Goal: Task Accomplishment & Management: Use online tool/utility

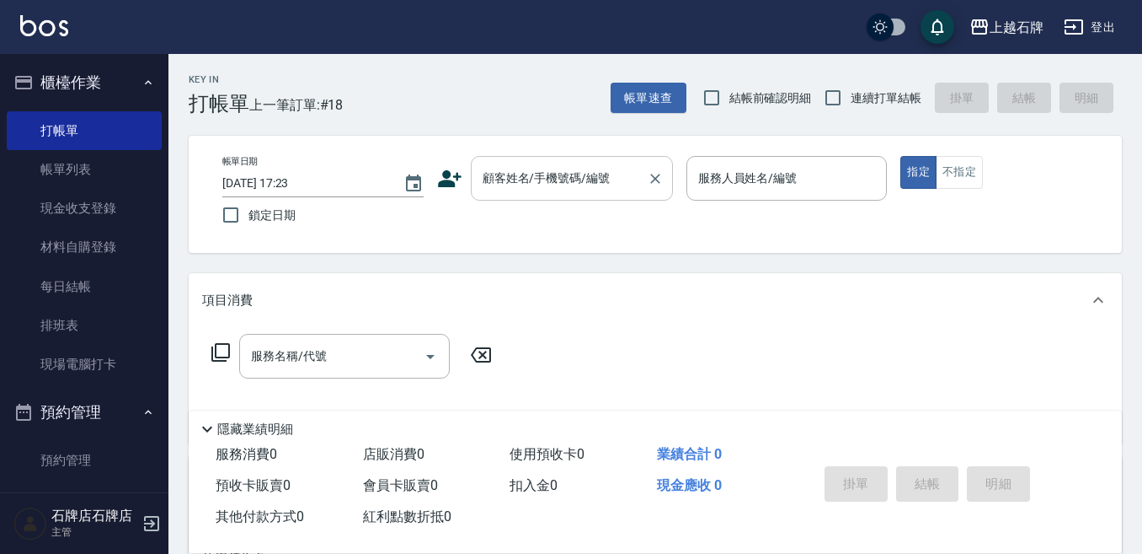
click at [557, 188] on input "顧客姓名/手機號碼/編號" at bounding box center [560, 177] width 162 height 29
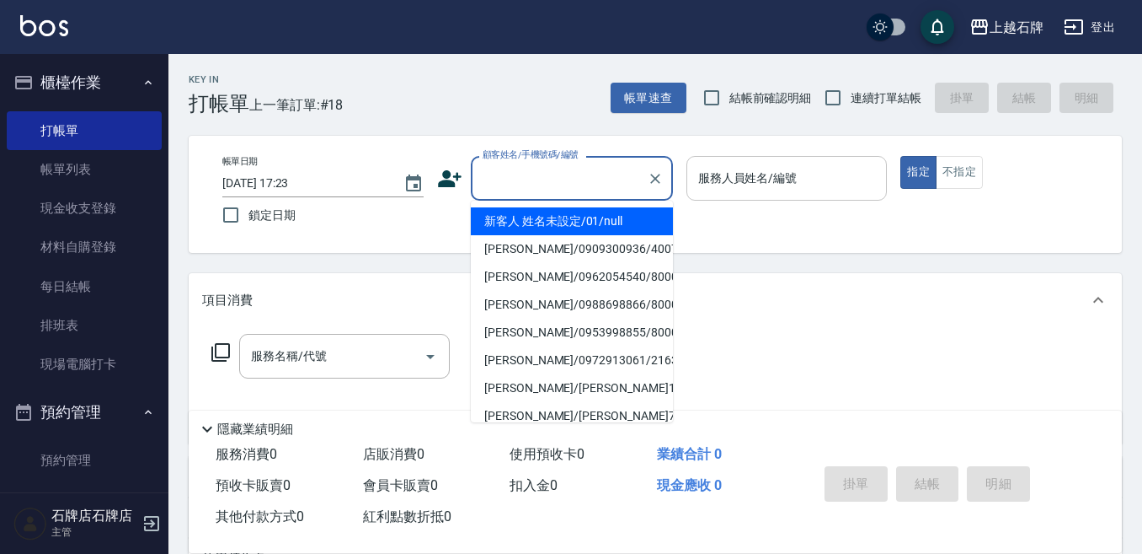
click at [643, 213] on li "新客人 姓名未設定/01/null" at bounding box center [572, 221] width 202 height 28
type input "1"
click at [755, 213] on body "上越石牌 登出 櫃檯作業 打帳單 帳單列表 現金收支登錄 材料自購登錄 每日結帳 排班表 現場電腦打卡 預約管理 預約管理 單日預約紀錄 單週預約紀錄 報表及…" at bounding box center [571, 410] width 1142 height 821
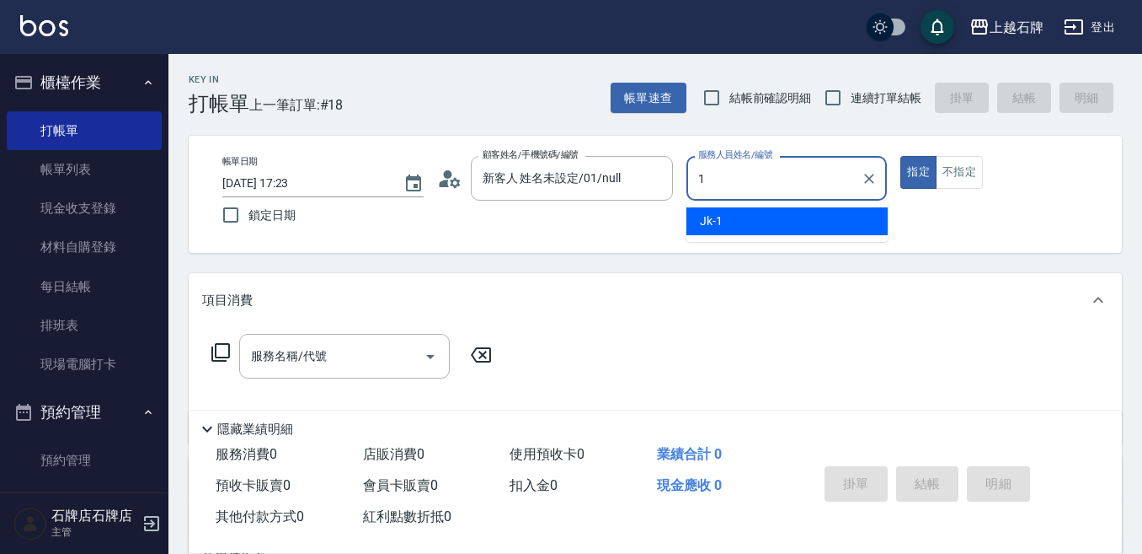
type input "新客人 姓名未設定/01/null"
drag, startPoint x: 754, startPoint y: 199, endPoint x: 754, endPoint y: 221, distance: 21.9
click at [754, 221] on div "Jk -1" at bounding box center [787, 221] width 201 height 28
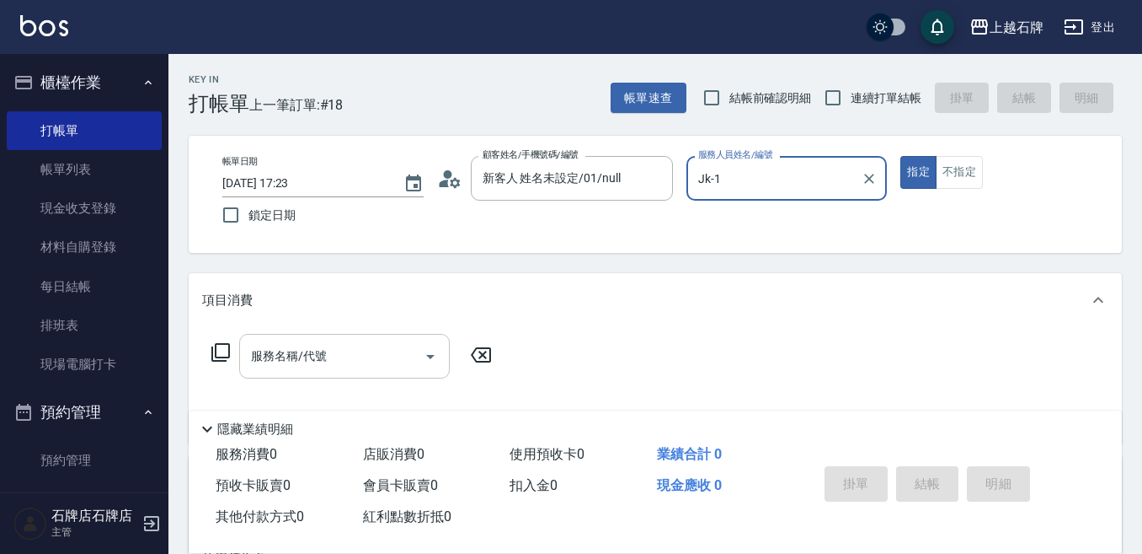
type input "Jk-1"
click at [301, 361] on div "服務名稱/代號 服務名稱/代號" at bounding box center [344, 356] width 211 height 45
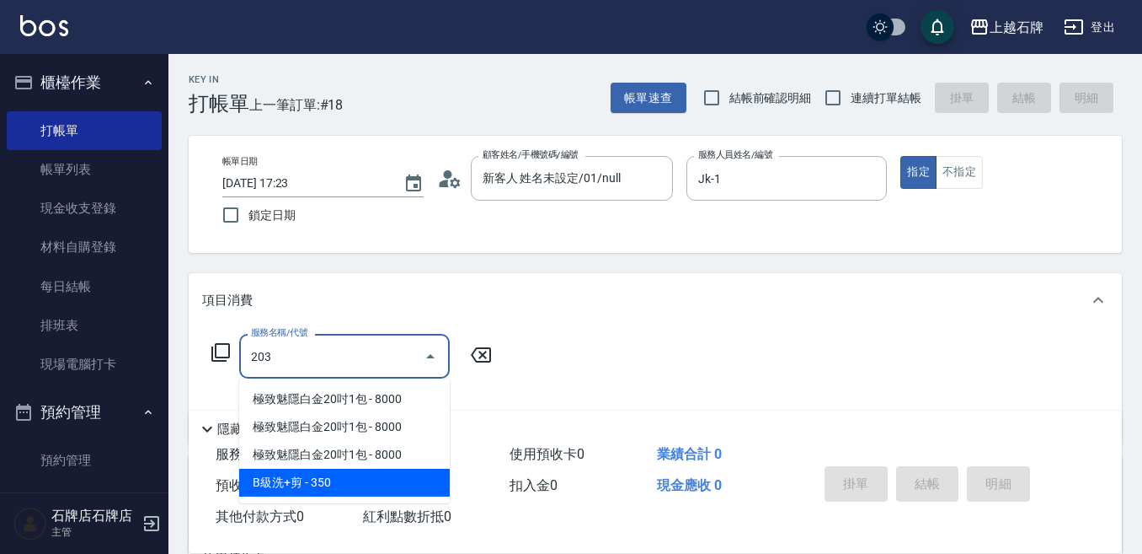
click at [352, 475] on span "B級洗+剪 - 350" at bounding box center [344, 482] width 211 height 28
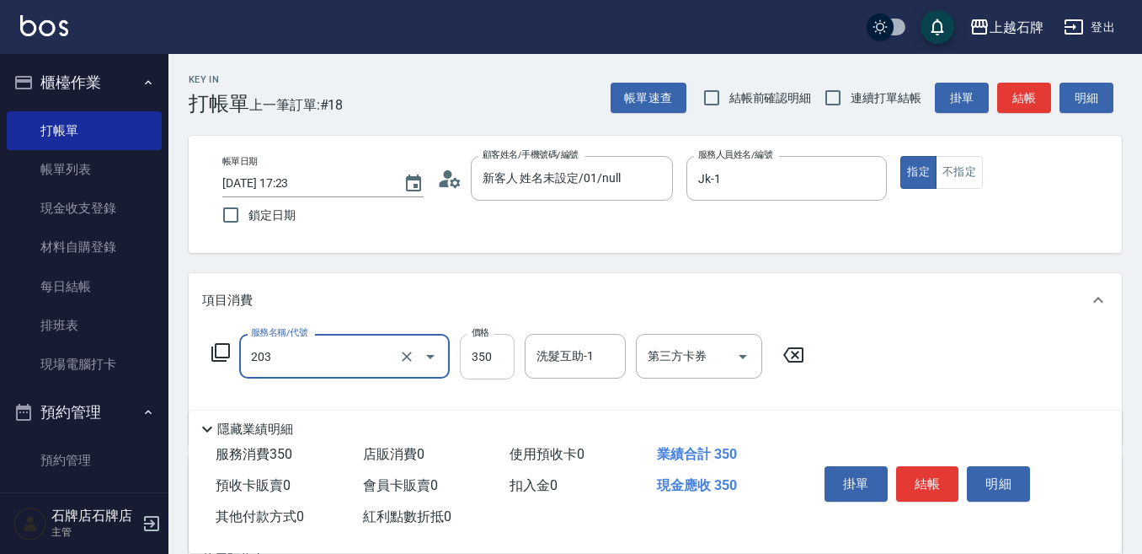
type input "B級洗+剪(203)"
click at [491, 368] on input "350" at bounding box center [487, 356] width 55 height 45
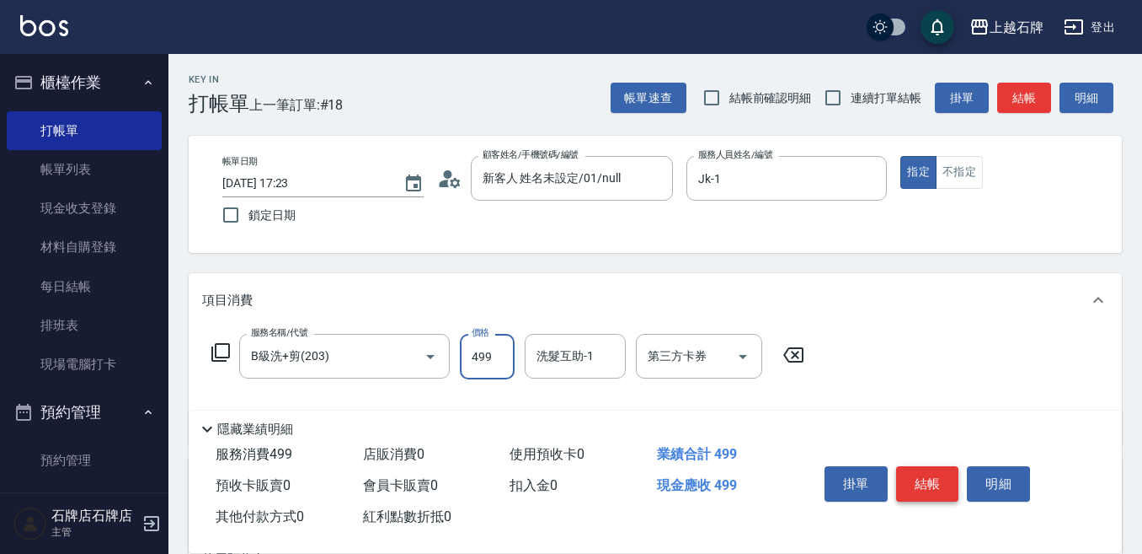
type input "499"
click at [944, 470] on button "結帳" at bounding box center [927, 483] width 63 height 35
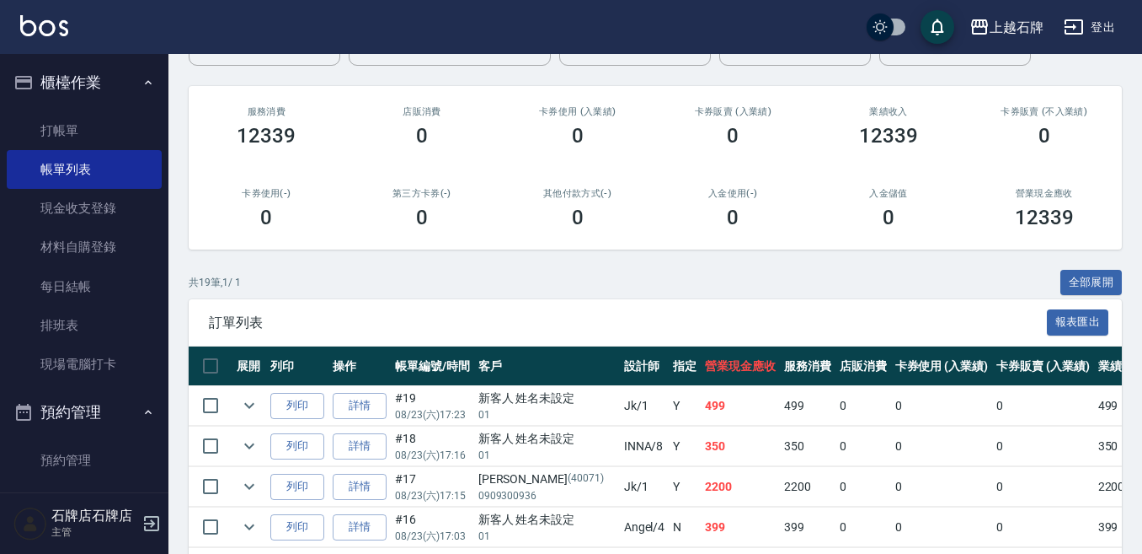
scroll to position [253, 0]
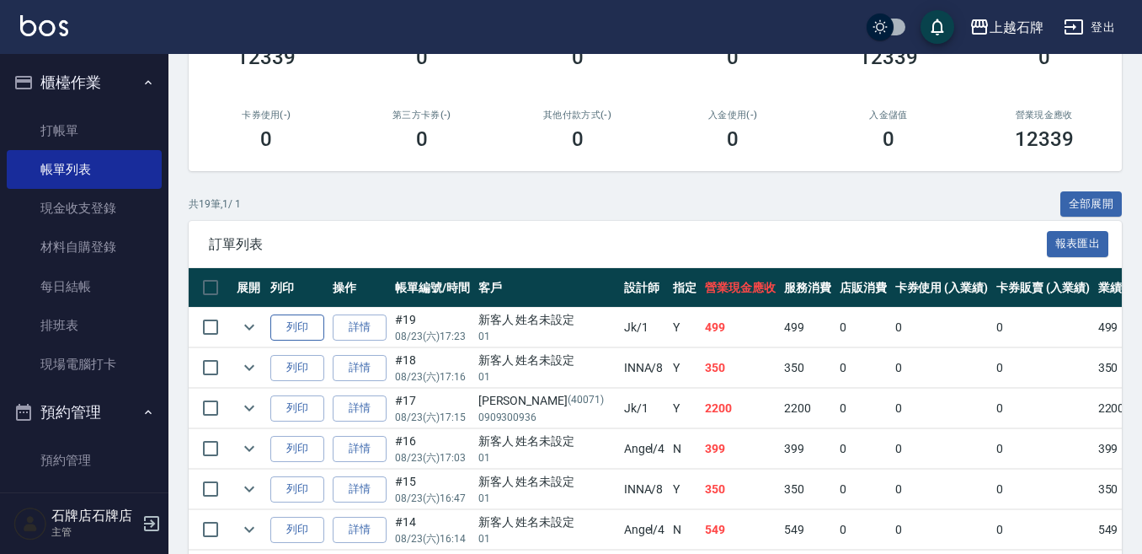
click at [303, 325] on button "列印" at bounding box center [297, 327] width 54 height 26
click at [100, 426] on button "預約管理" at bounding box center [84, 412] width 155 height 44
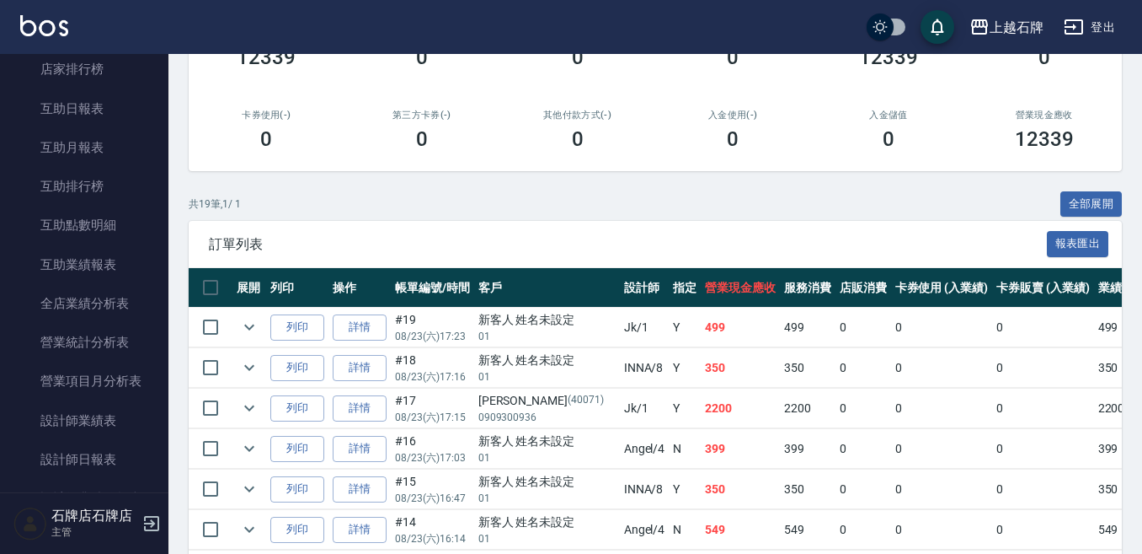
scroll to position [674, 0]
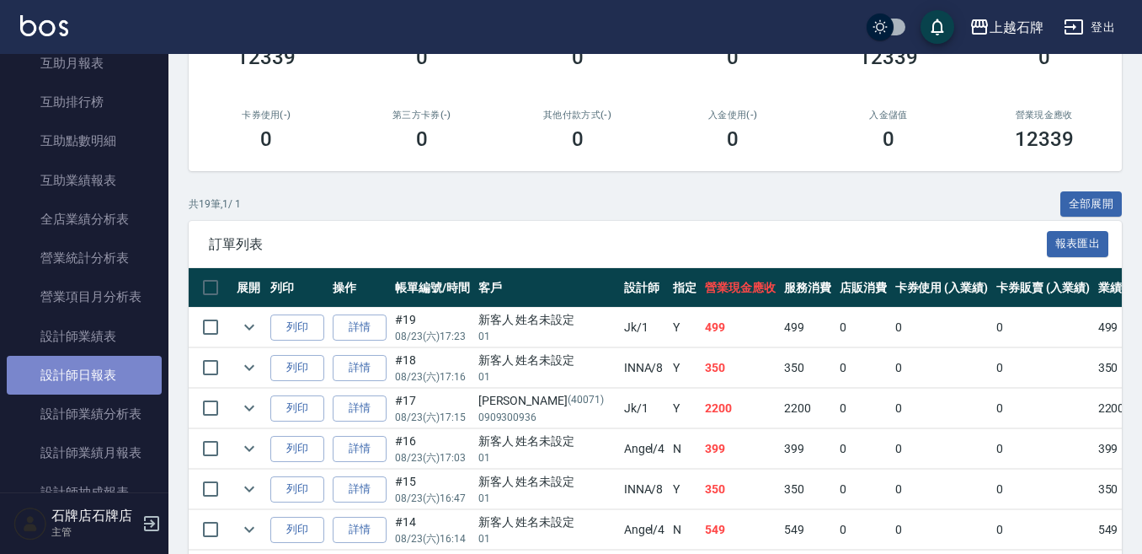
click at [112, 388] on link "設計師日報表" at bounding box center [84, 375] width 155 height 39
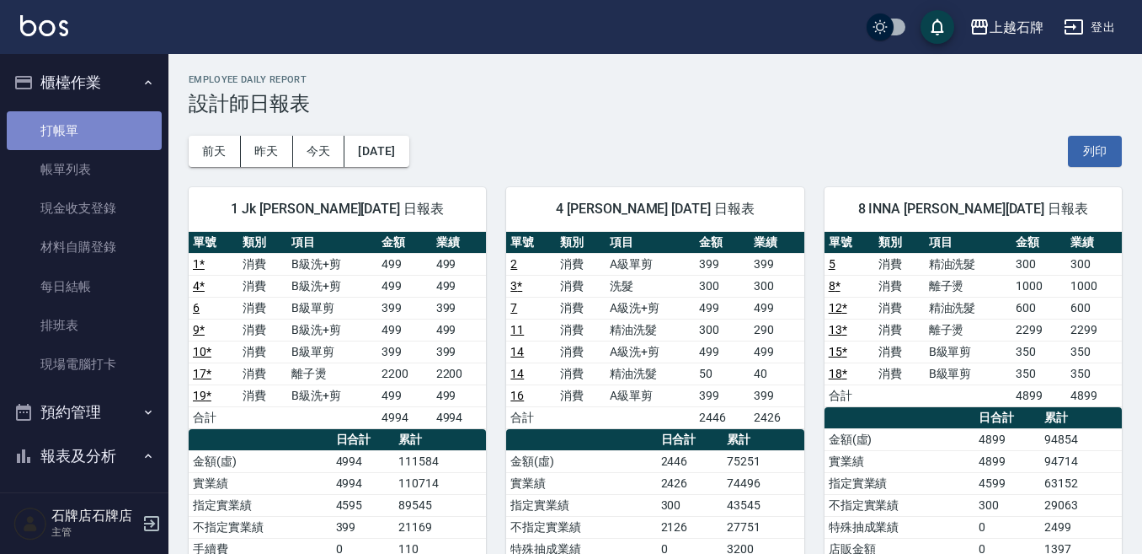
click at [115, 120] on link "打帳單" at bounding box center [84, 130] width 155 height 39
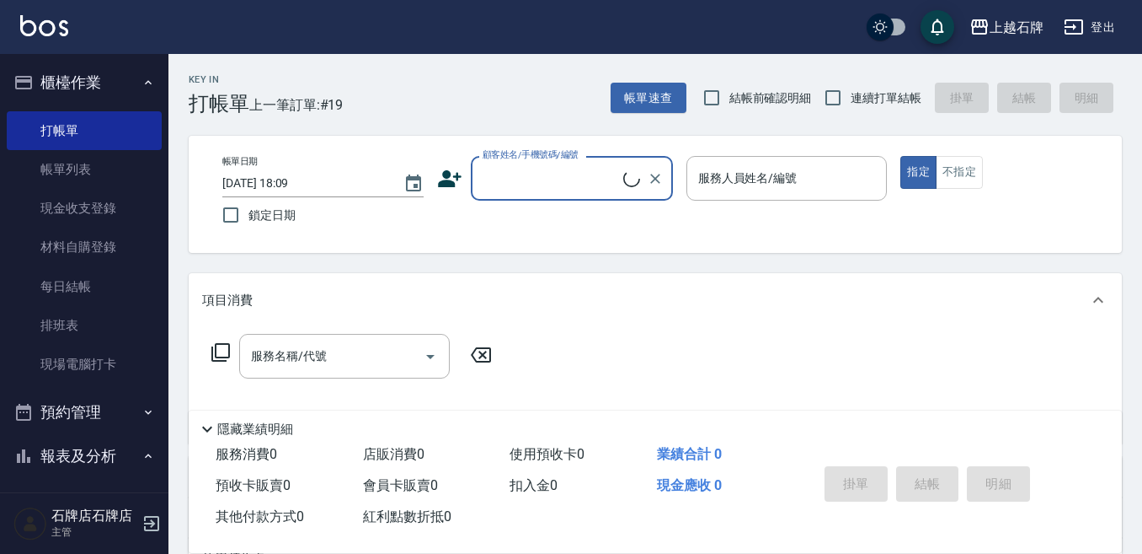
click at [512, 80] on div "Key In 打帳單 上一筆訂單:#19 帳單速查 結帳前確認明細 連續打單結帳 掛單 結帳 明細" at bounding box center [646, 85] width 954 height 62
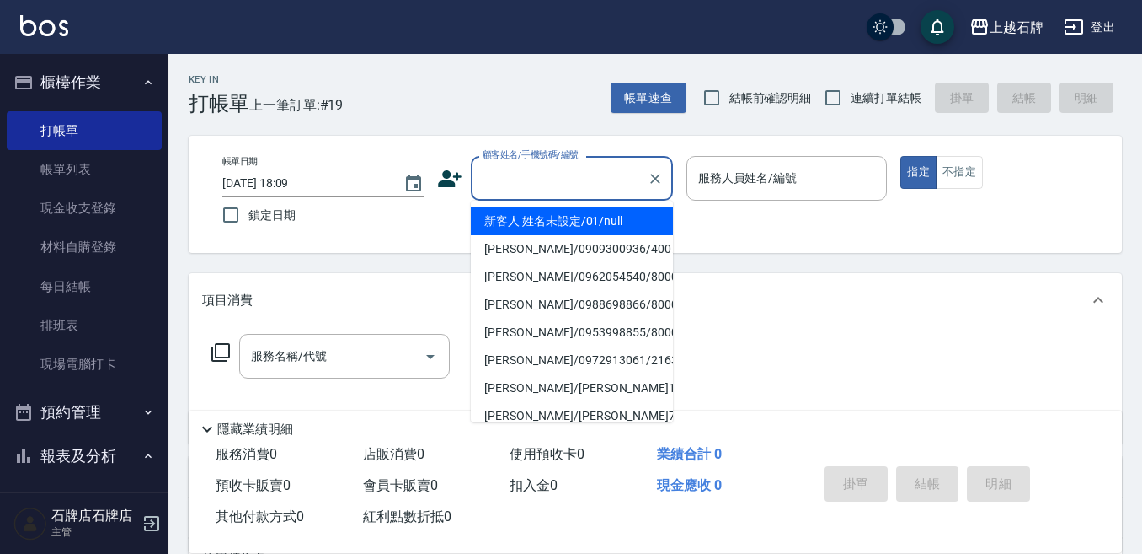
click at [540, 185] on input "顧客姓名/手機號碼/編號" at bounding box center [560, 177] width 162 height 29
click at [542, 219] on li "新客人 姓名未設定/01/null" at bounding box center [572, 221] width 202 height 28
type input "新客人 姓名未設定/01/null"
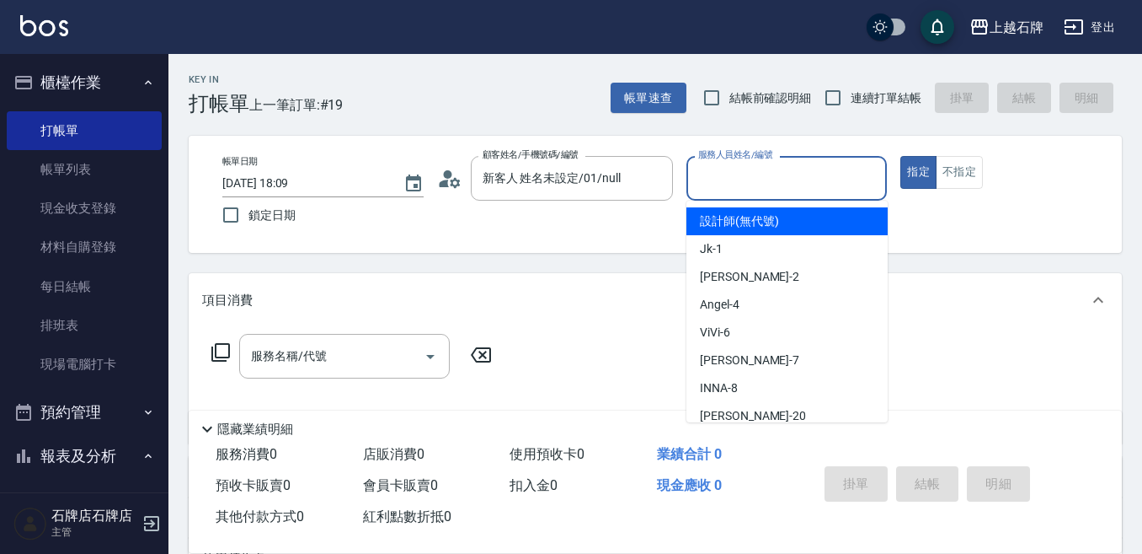
click at [789, 180] on input "服務人員姓名/編號" at bounding box center [787, 177] width 186 height 29
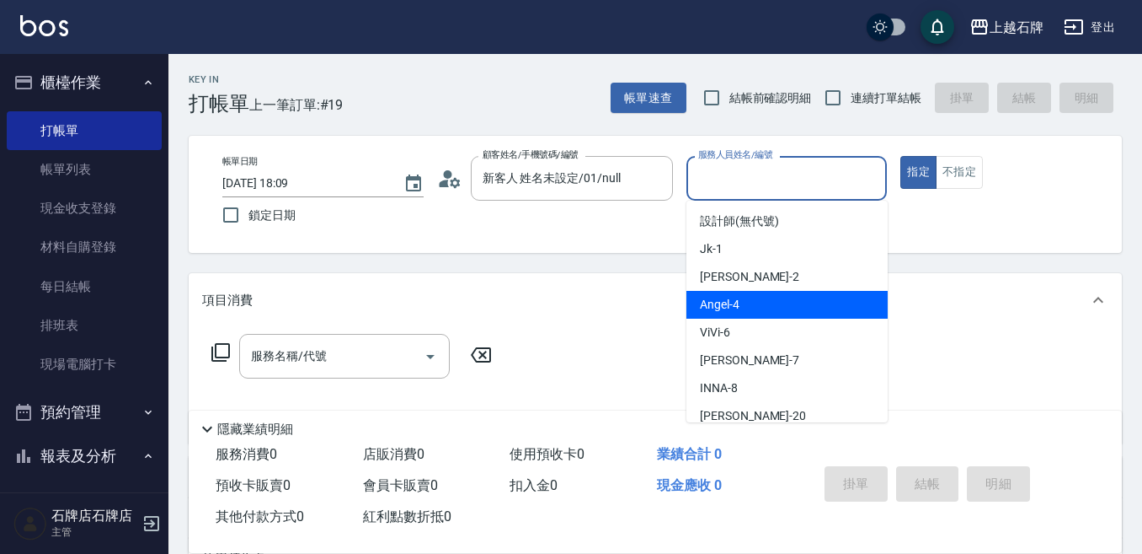
drag, startPoint x: 771, startPoint y: 308, endPoint x: 360, endPoint y: 372, distance: 416.2
click at [770, 308] on div "[PERSON_NAME] -4" at bounding box center [787, 305] width 201 height 28
type input "[PERSON_NAME]-4"
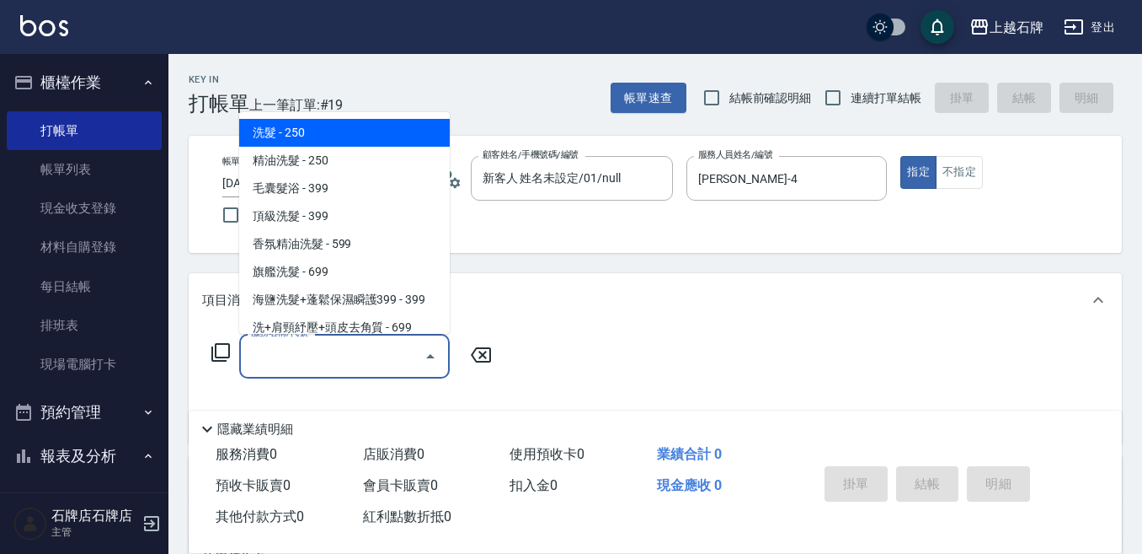
click at [374, 355] on input "服務名稱/代號" at bounding box center [332, 355] width 170 height 29
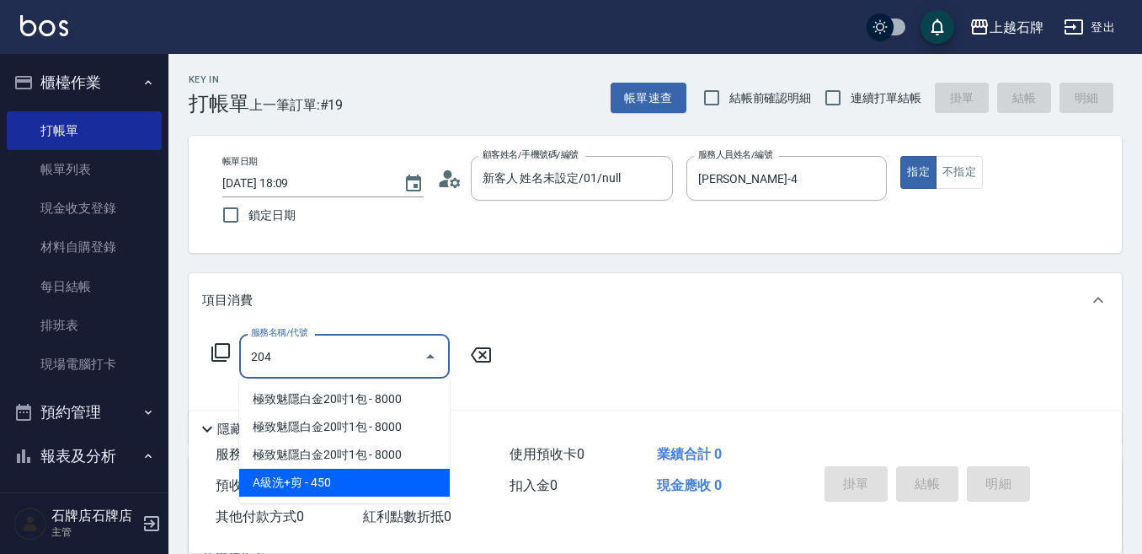
click at [402, 492] on span "A級洗+剪 - 450" at bounding box center [344, 482] width 211 height 28
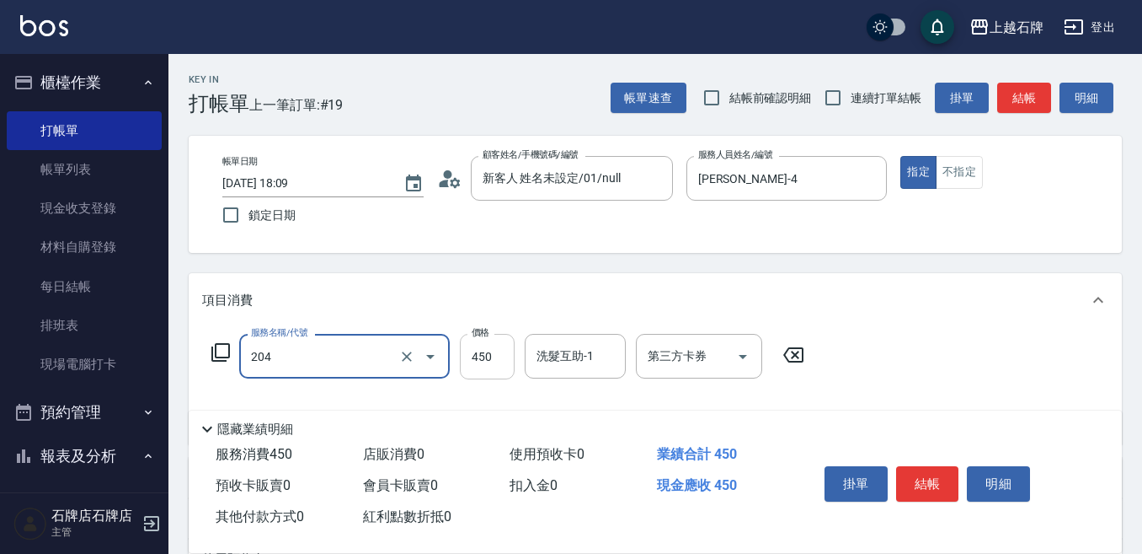
type input "A級洗+剪(204)"
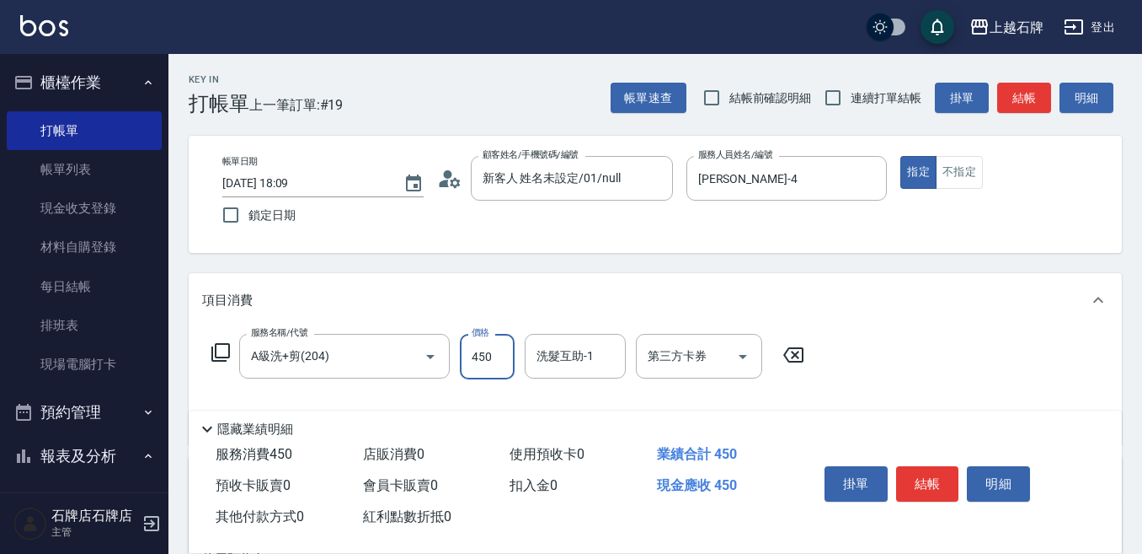
click at [475, 365] on input "450" at bounding box center [487, 356] width 55 height 45
click at [499, 360] on input "549" at bounding box center [487, 356] width 55 height 45
type input "499"
click at [968, 179] on button "不指定" at bounding box center [959, 172] width 47 height 33
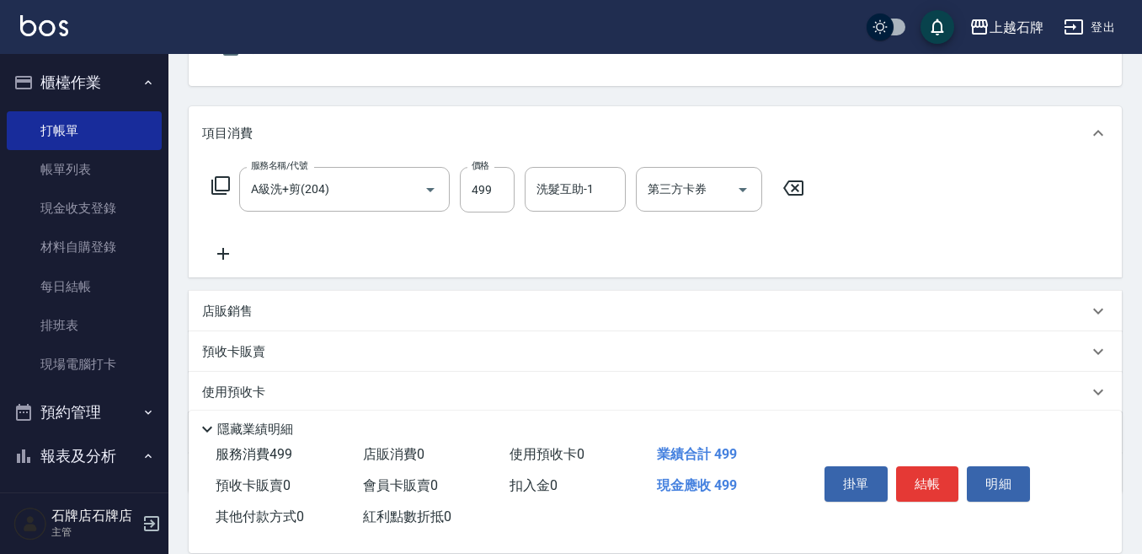
scroll to position [169, 0]
click at [214, 254] on icon at bounding box center [223, 252] width 42 height 20
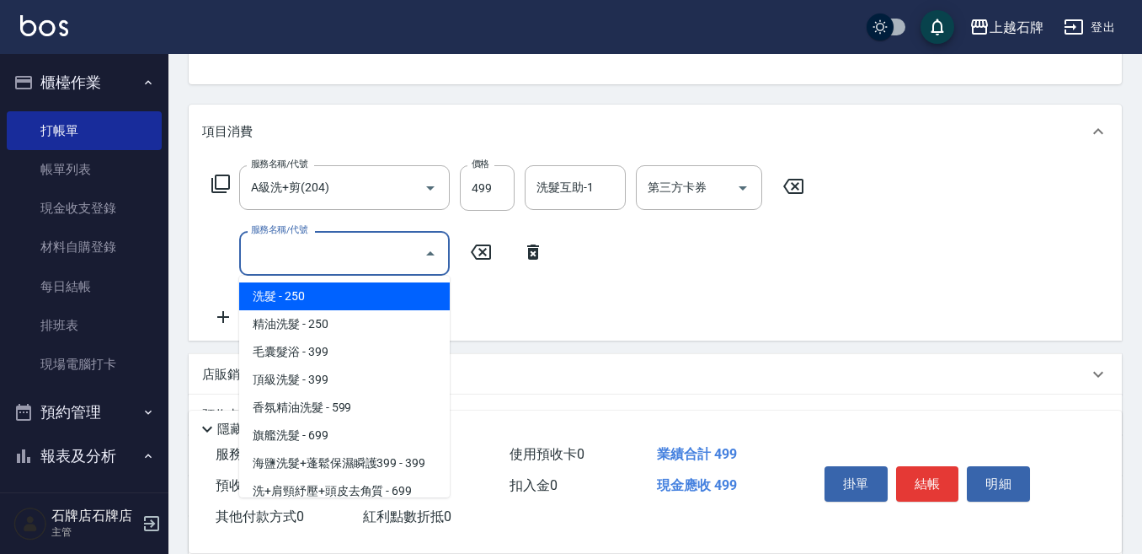
drag, startPoint x: 289, startPoint y: 254, endPoint x: 297, endPoint y: 248, distance: 9.6
click at [292, 253] on input "服務名稱/代號" at bounding box center [332, 252] width 170 height 29
click at [345, 307] on span "洗髮 - 250" at bounding box center [344, 296] width 211 height 28
type input "洗髮(101)"
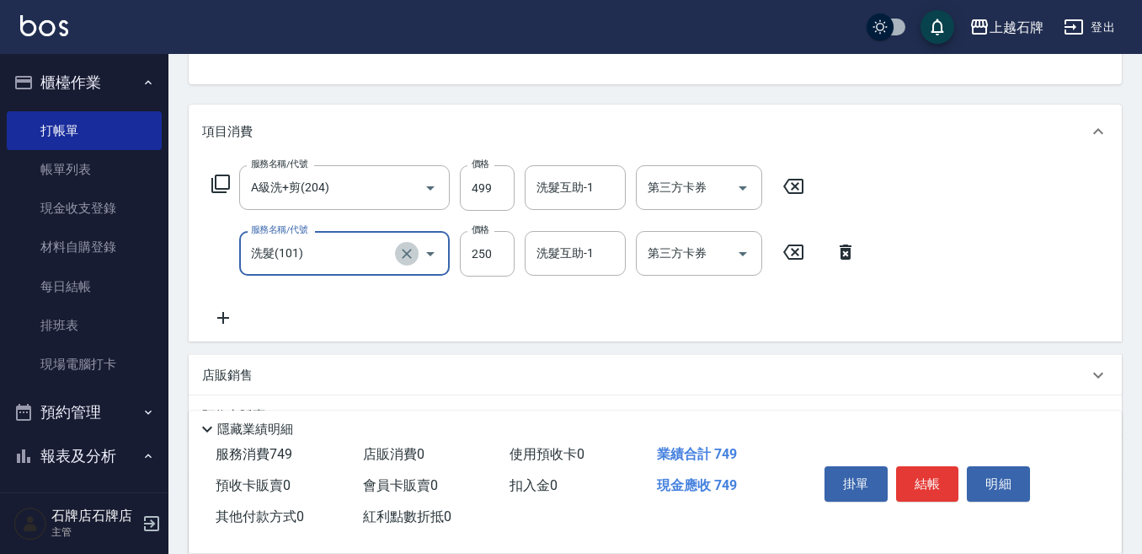
click at [410, 253] on icon "Clear" at bounding box center [407, 253] width 17 height 17
click at [221, 180] on icon at bounding box center [221, 184] width 20 height 20
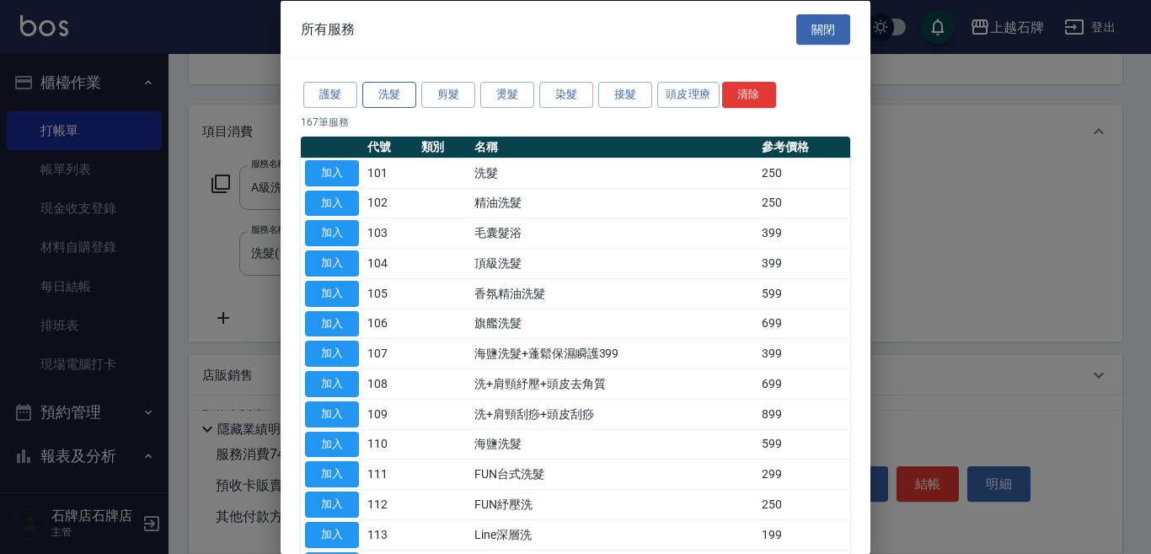
click at [396, 95] on button "洗髮" at bounding box center [389, 95] width 54 height 26
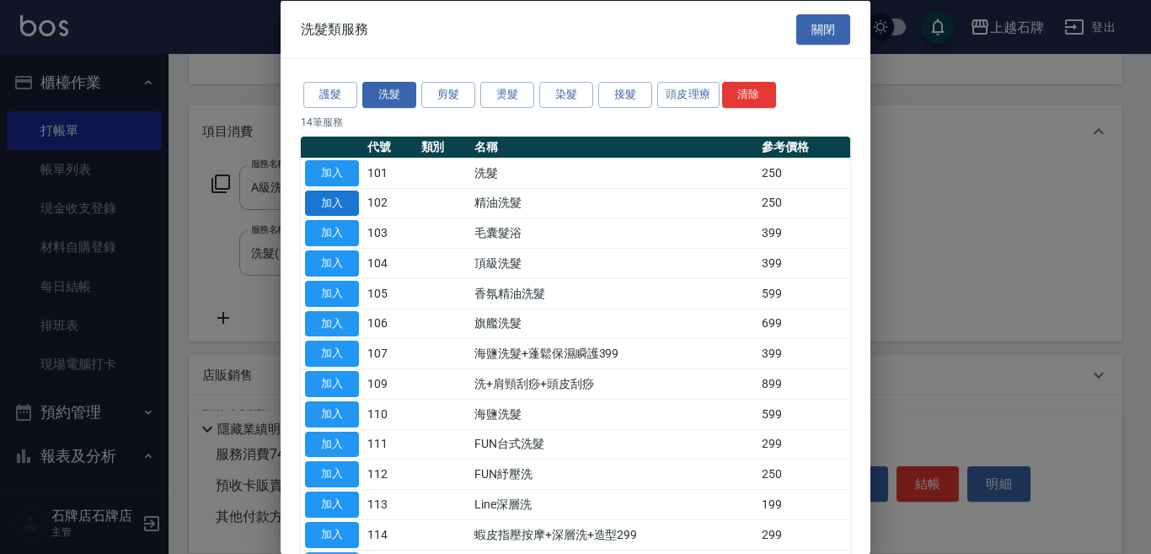
click at [330, 198] on button "加入" at bounding box center [332, 203] width 54 height 26
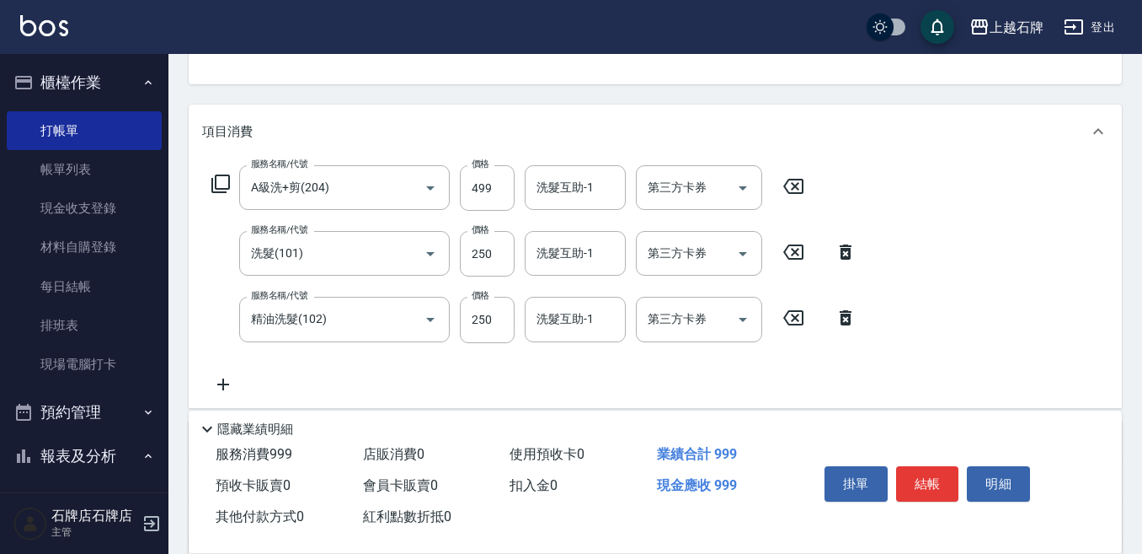
click at [848, 250] on icon at bounding box center [846, 251] width 12 height 15
type input "精油洗髮(102)"
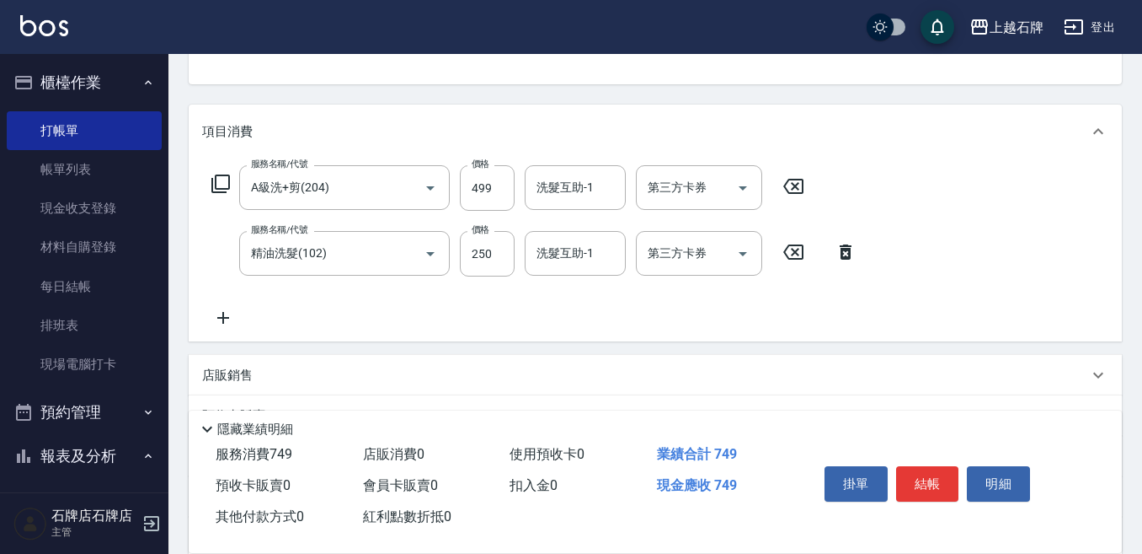
click at [845, 256] on icon at bounding box center [846, 251] width 12 height 15
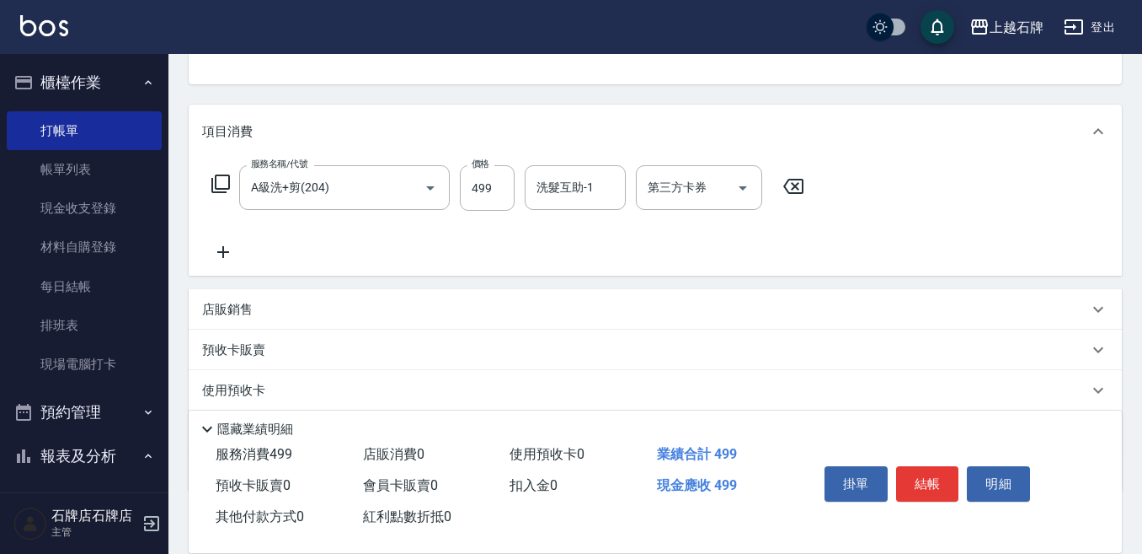
click at [219, 254] on icon at bounding box center [223, 252] width 42 height 20
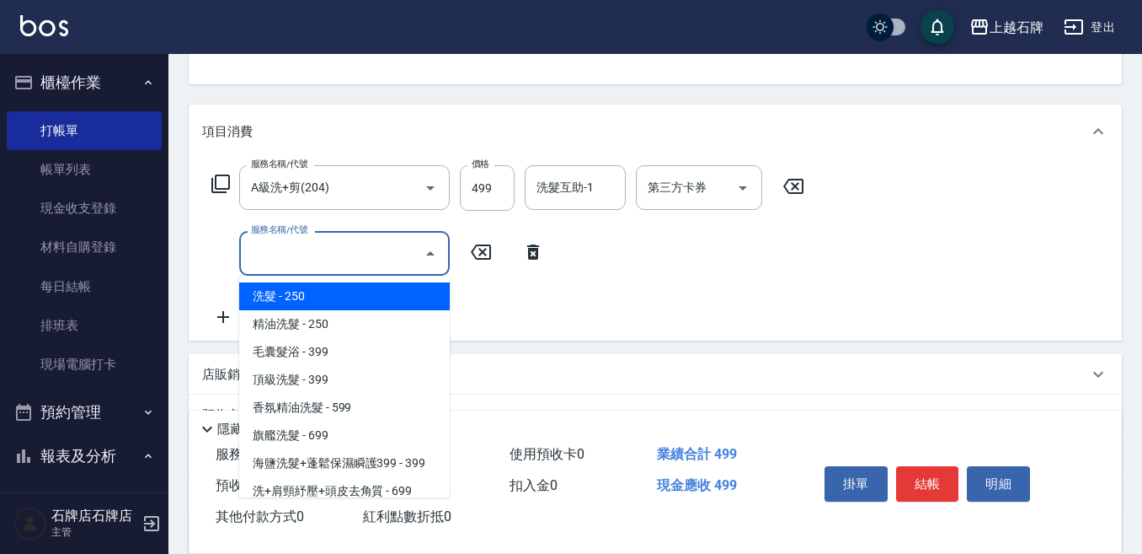
click at [337, 253] on input "服務名稱/代號" at bounding box center [332, 252] width 170 height 29
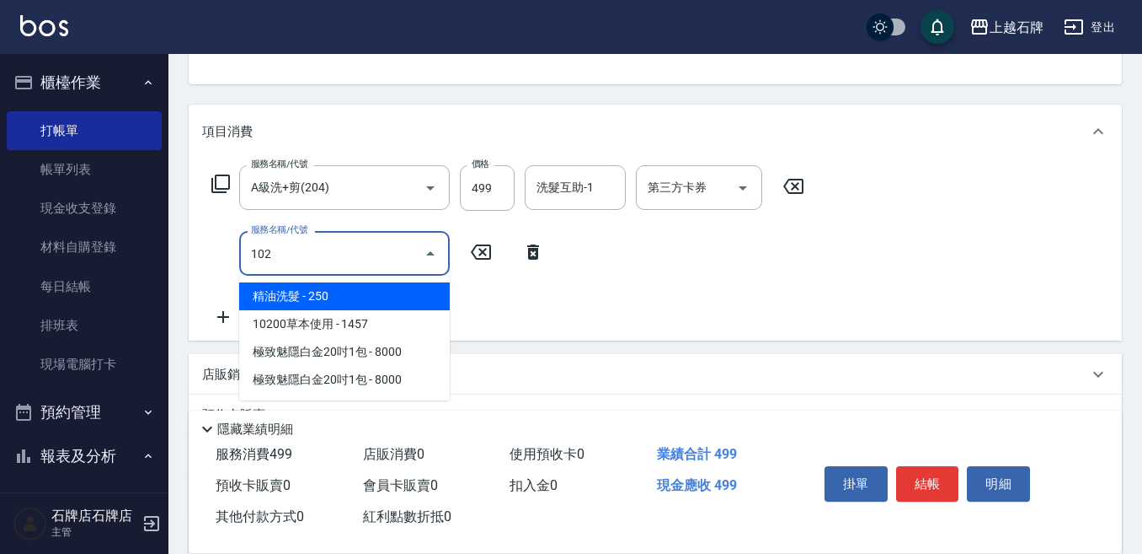
click at [351, 290] on span "精油洗髮 - 250" at bounding box center [344, 296] width 211 height 28
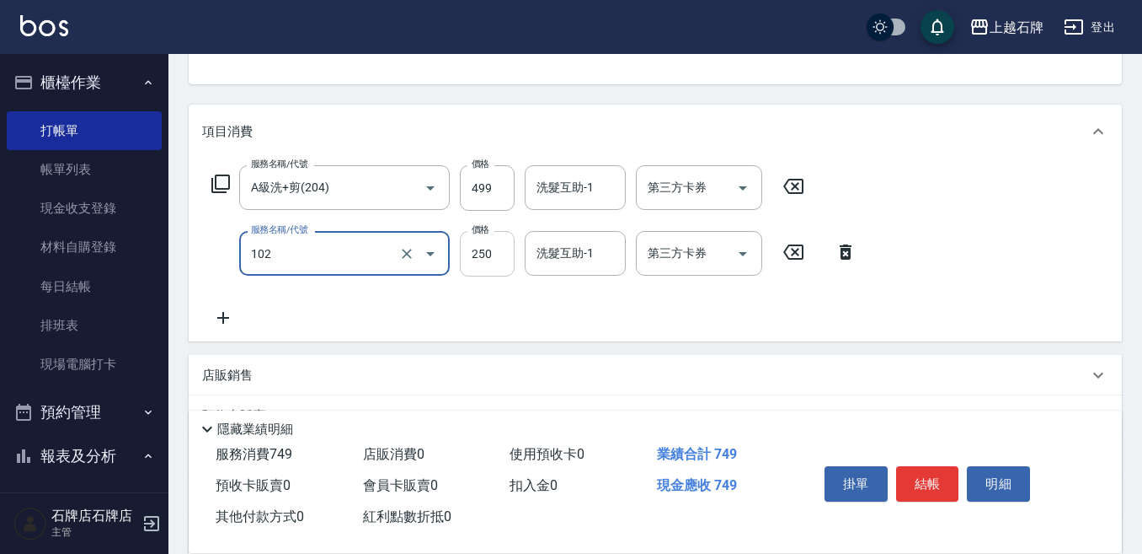
type input "精油洗髮(102)"
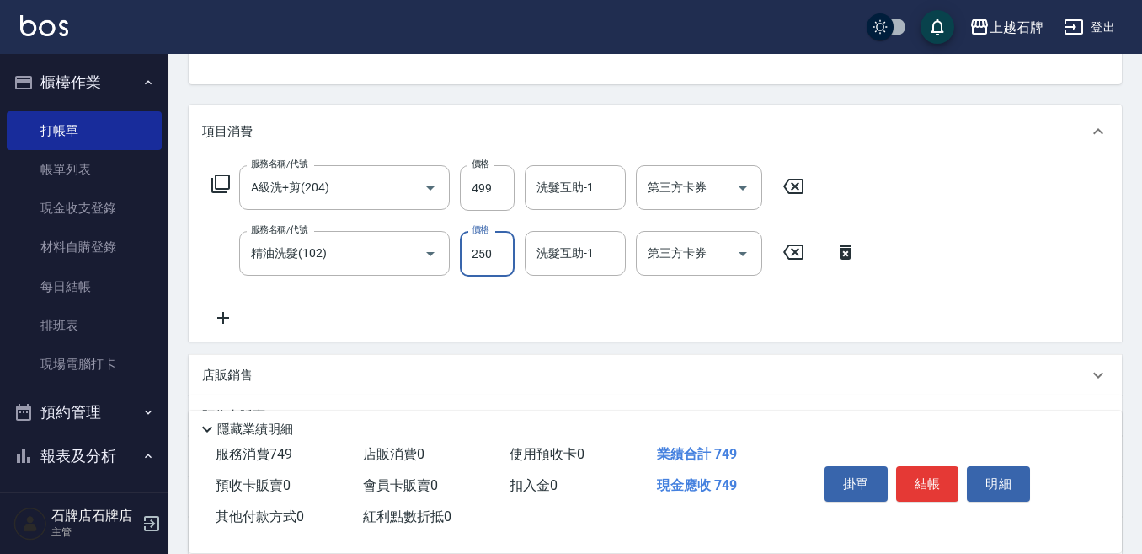
click at [479, 261] on input "250" at bounding box center [487, 253] width 55 height 45
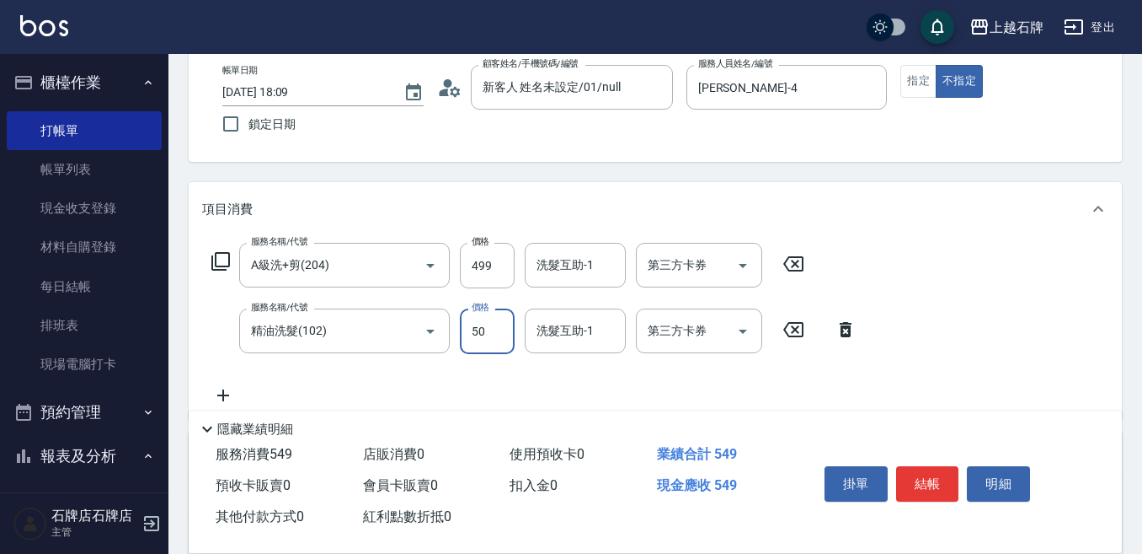
scroll to position [0, 0]
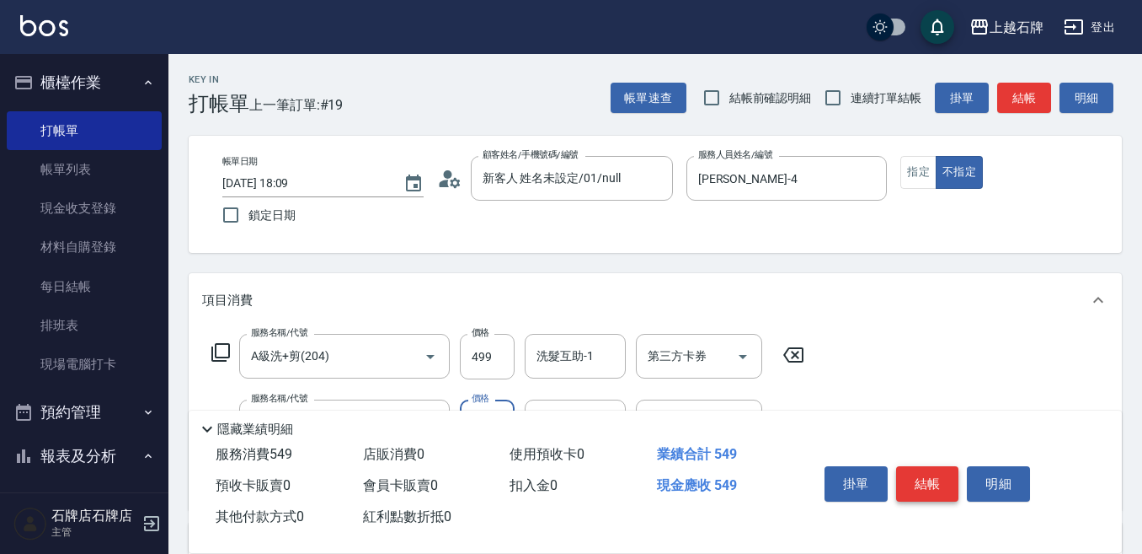
type input "50"
click at [941, 475] on button "結帳" at bounding box center [927, 483] width 63 height 35
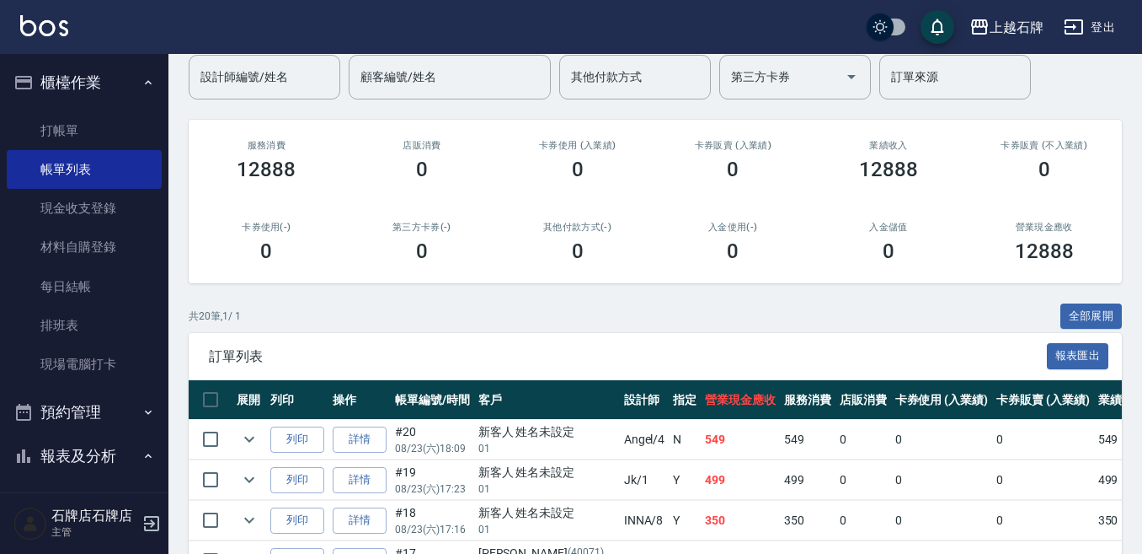
scroll to position [169, 0]
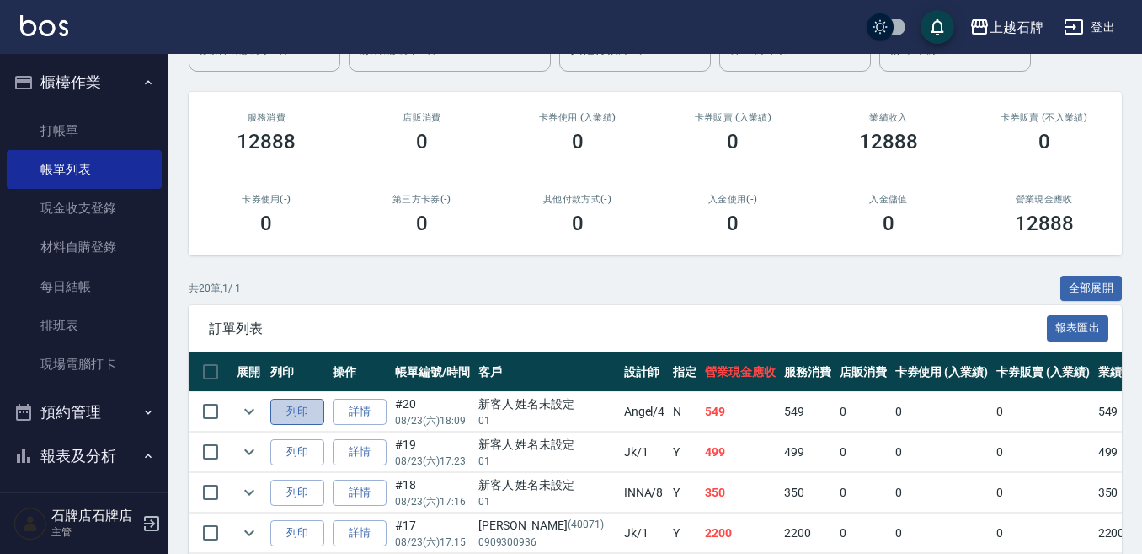
click at [295, 413] on button "列印" at bounding box center [297, 412] width 54 height 26
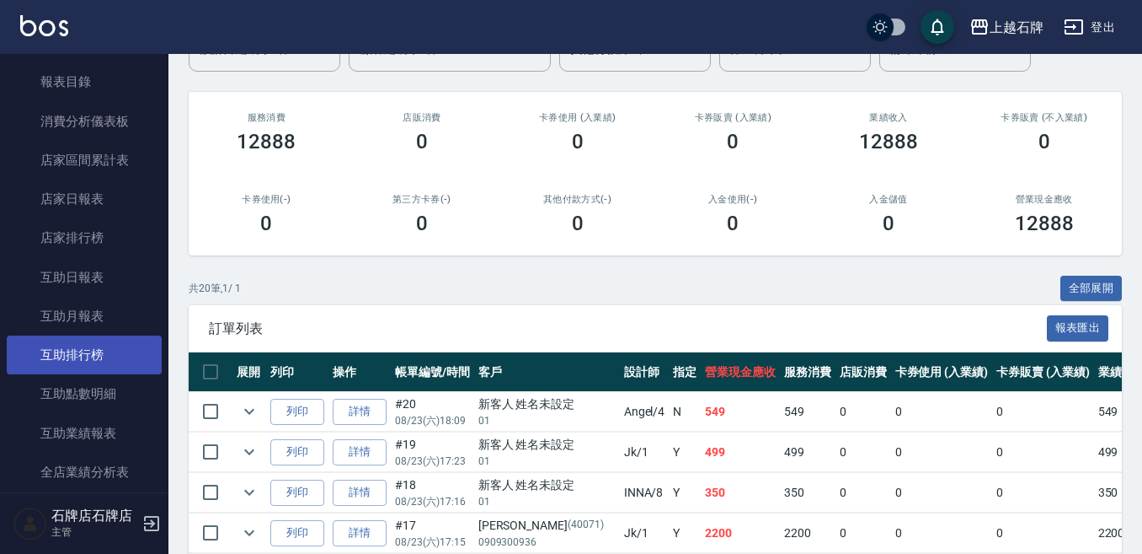
scroll to position [674, 0]
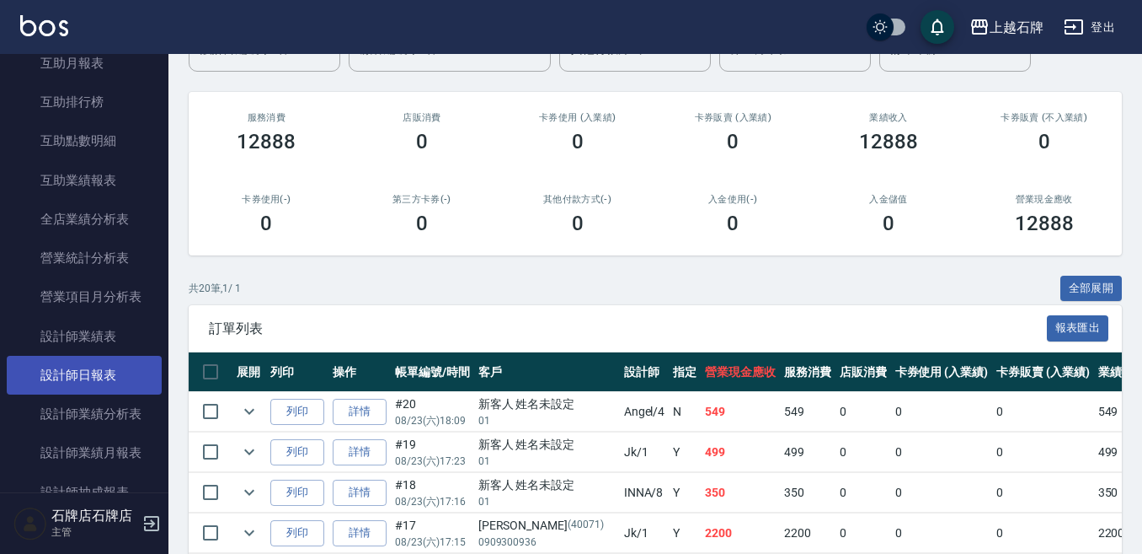
click at [92, 372] on link "設計師日報表" at bounding box center [84, 375] width 155 height 39
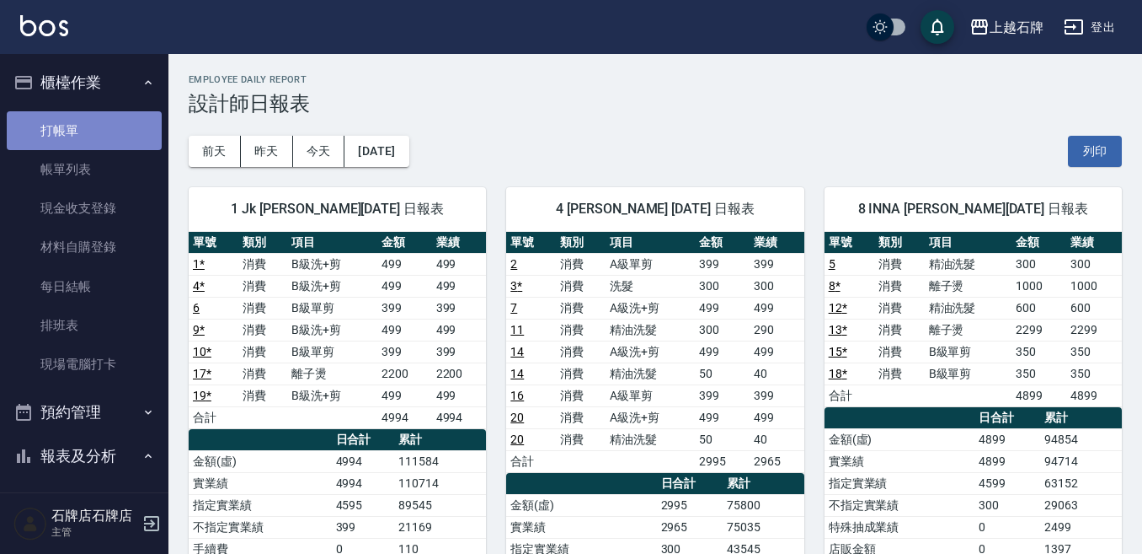
click at [85, 131] on link "打帳單" at bounding box center [84, 130] width 155 height 39
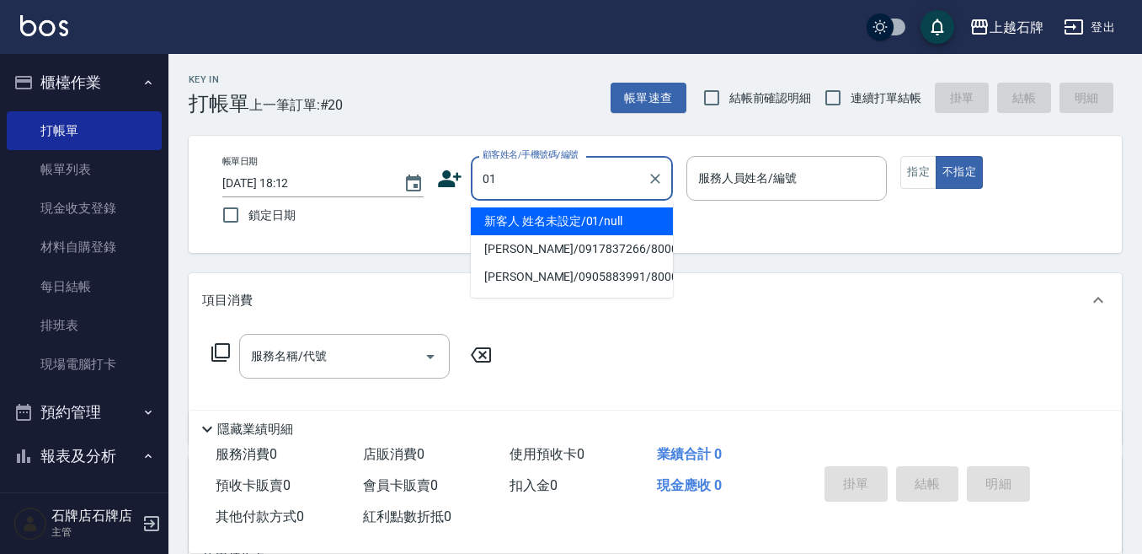
type input "新客人 姓名未設定/01/null"
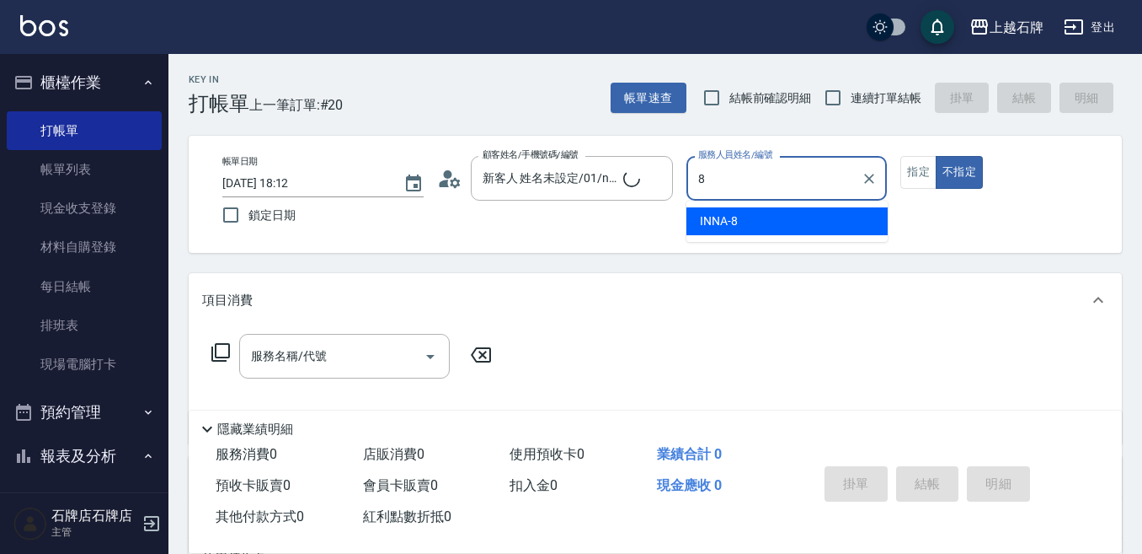
type input "INNA-8"
type button "false"
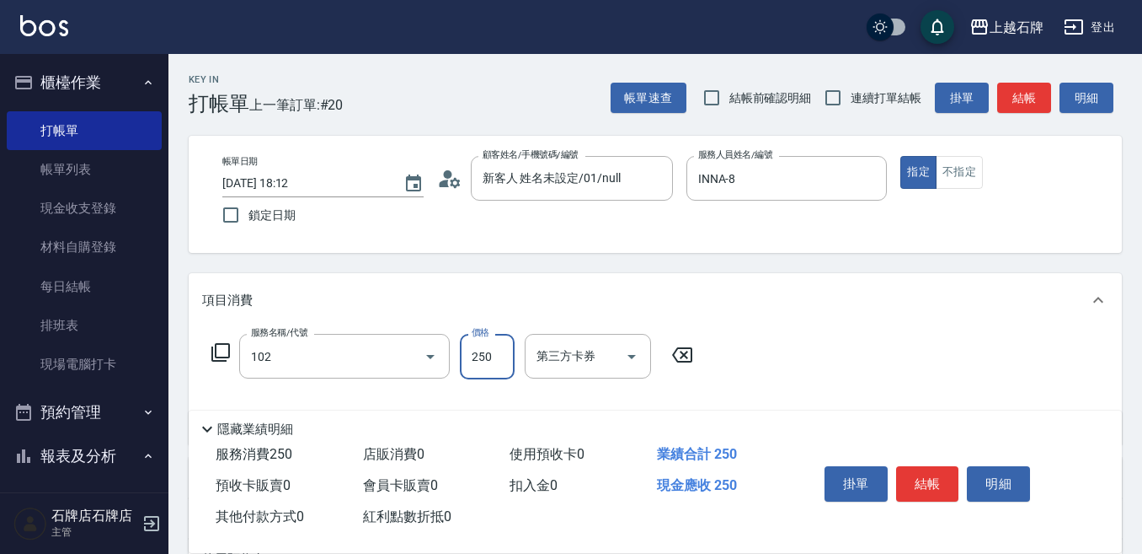
type input "精油洗髮(102)"
type input "300"
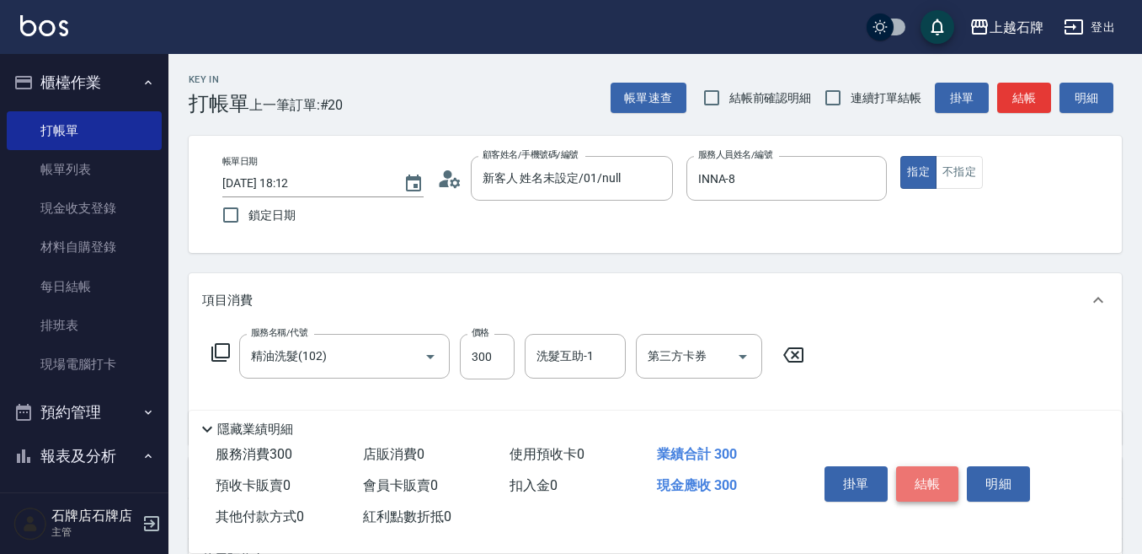
click at [934, 488] on button "結帳" at bounding box center [927, 483] width 63 height 35
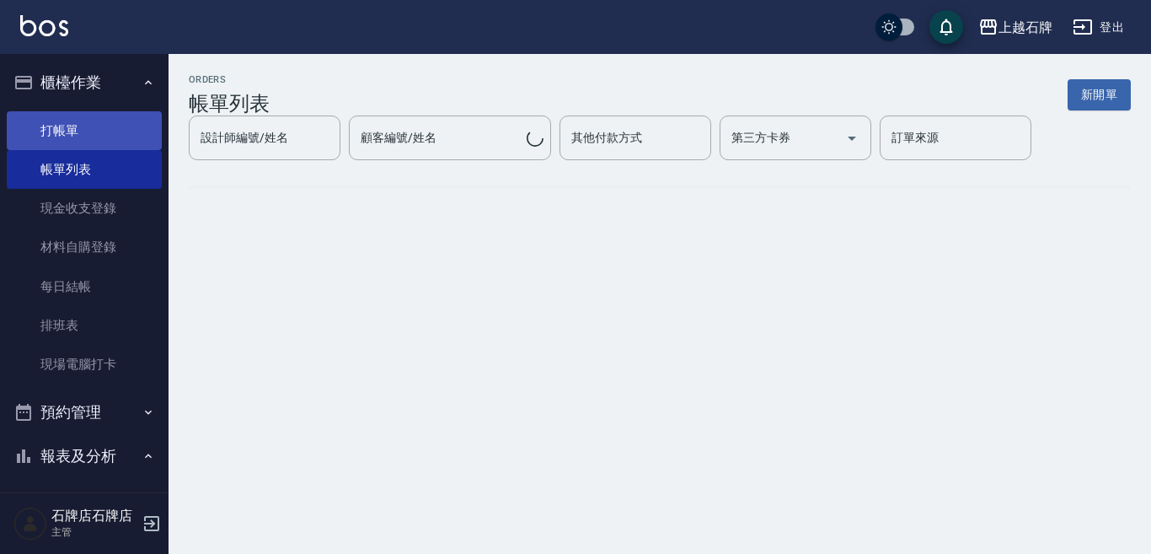
click at [30, 140] on link "打帳單" at bounding box center [84, 130] width 155 height 39
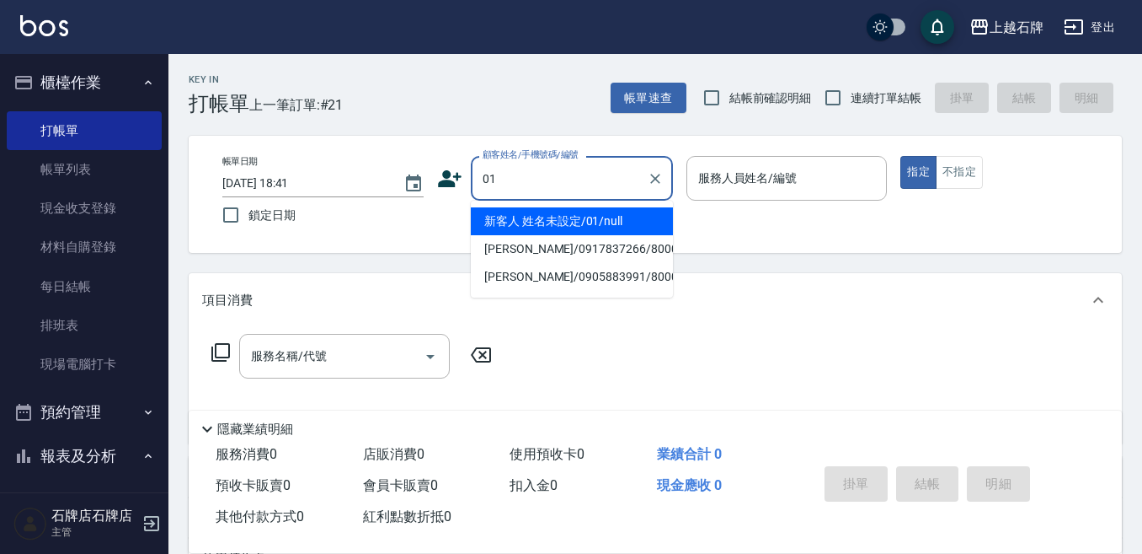
type input "新客人 姓名未設定/01/null"
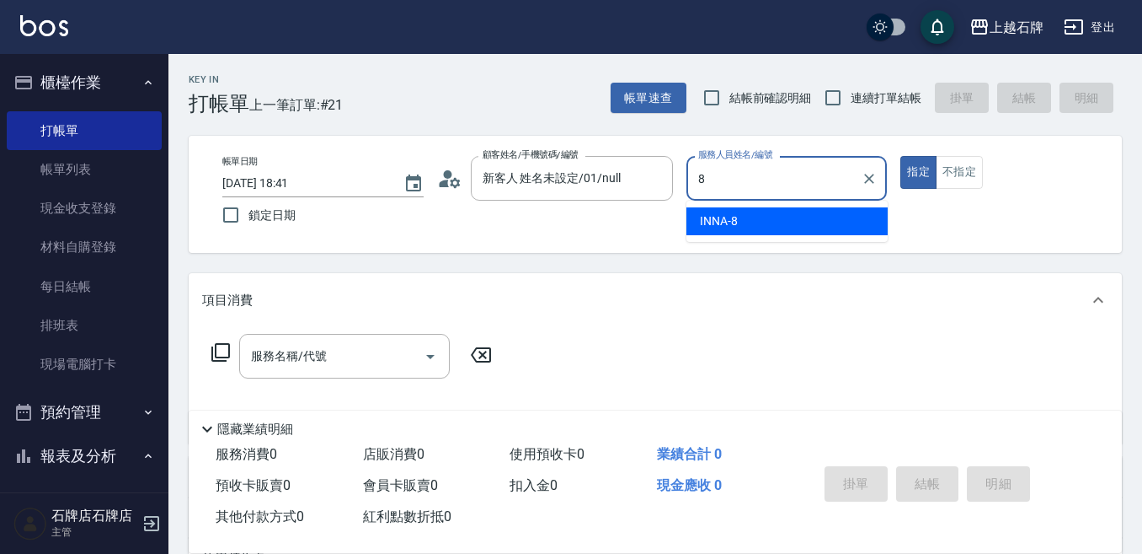
type input "INNA-8"
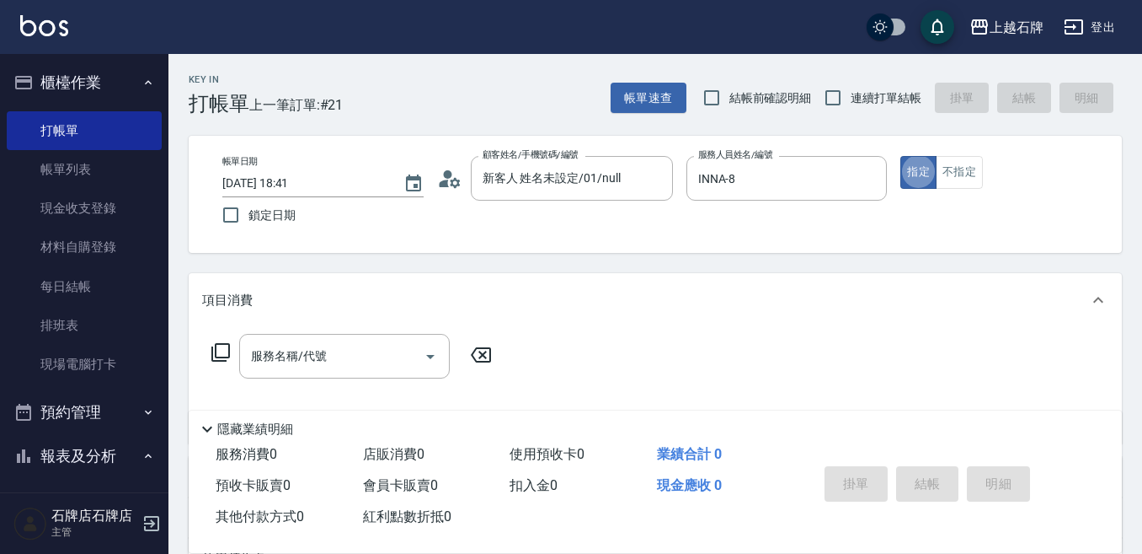
type button "true"
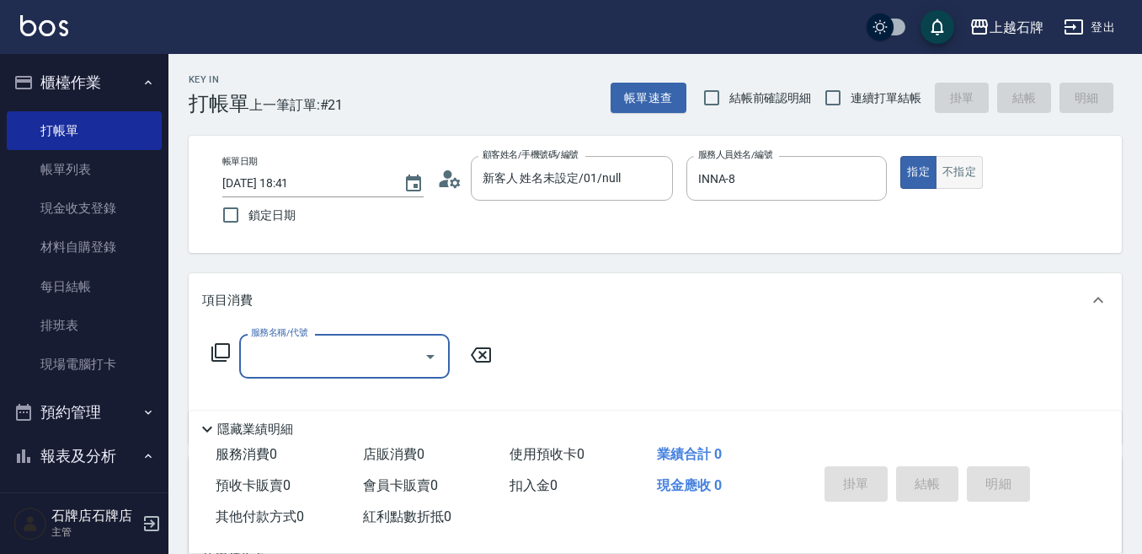
click at [970, 172] on button "不指定" at bounding box center [959, 172] width 47 height 33
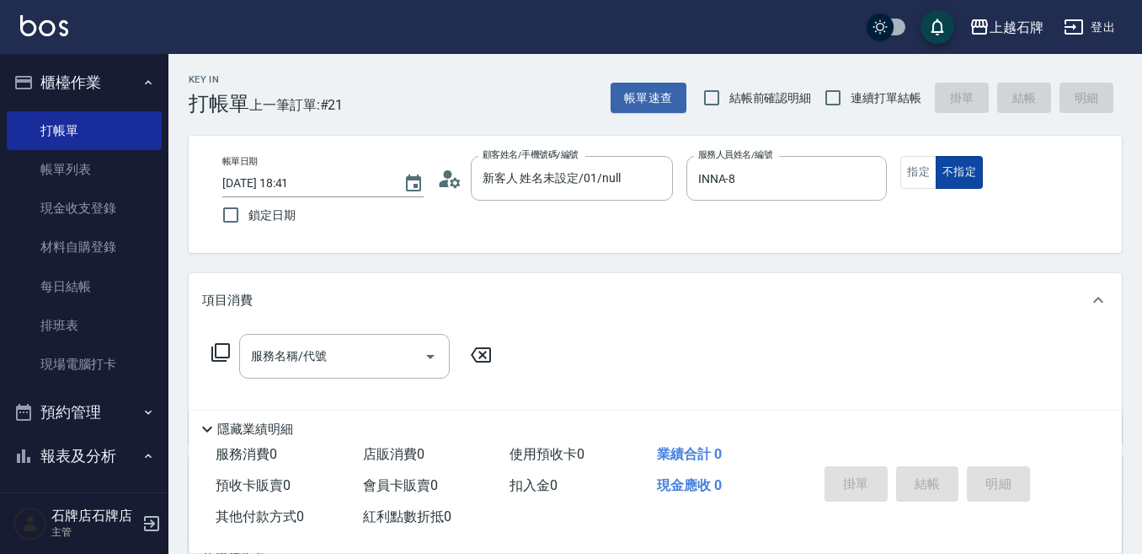
type button "false"
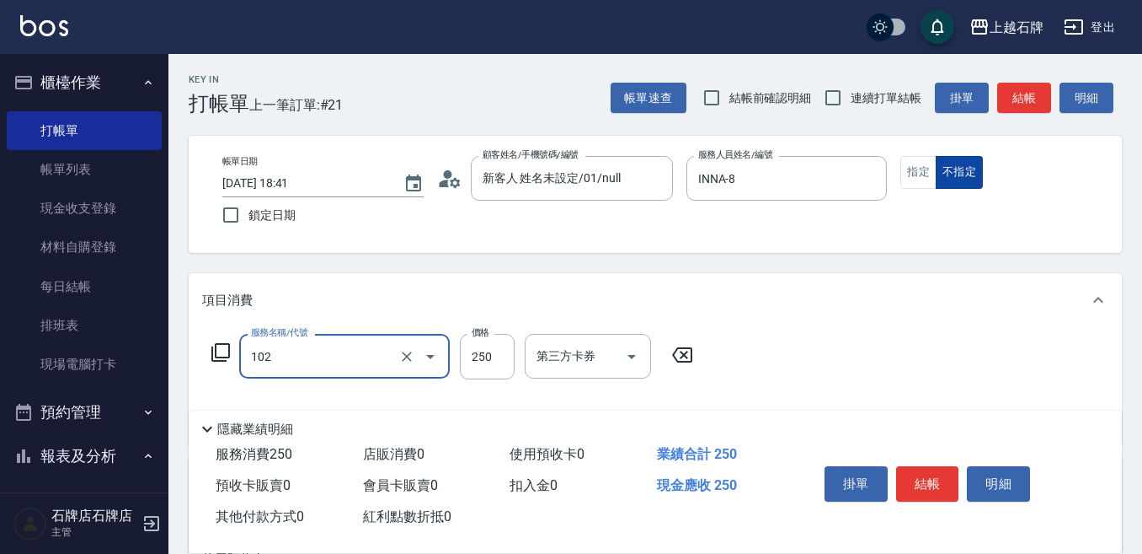
type input "精油洗髮(102)"
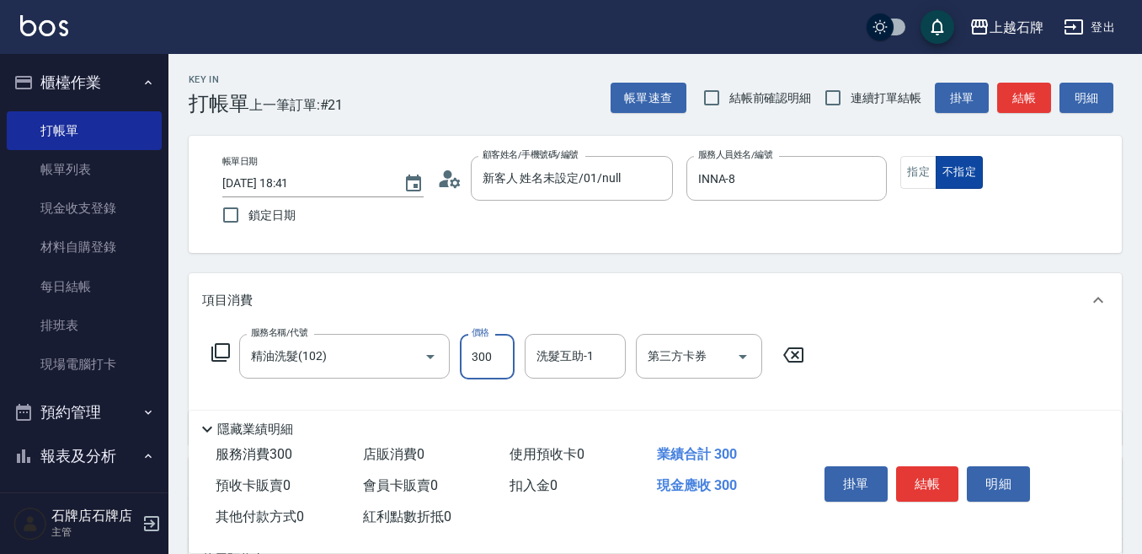
type input "300"
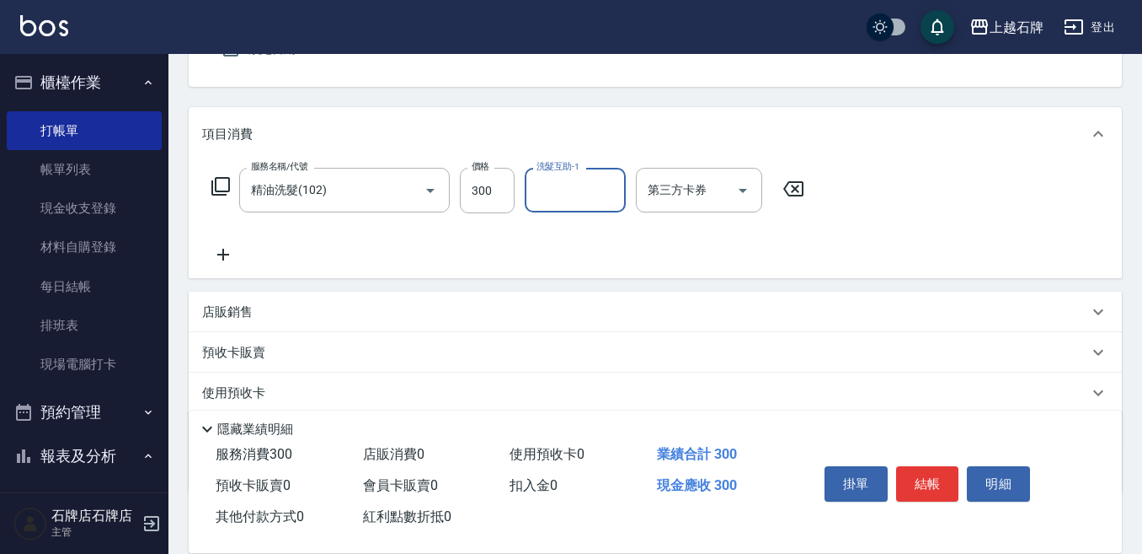
scroll to position [169, 0]
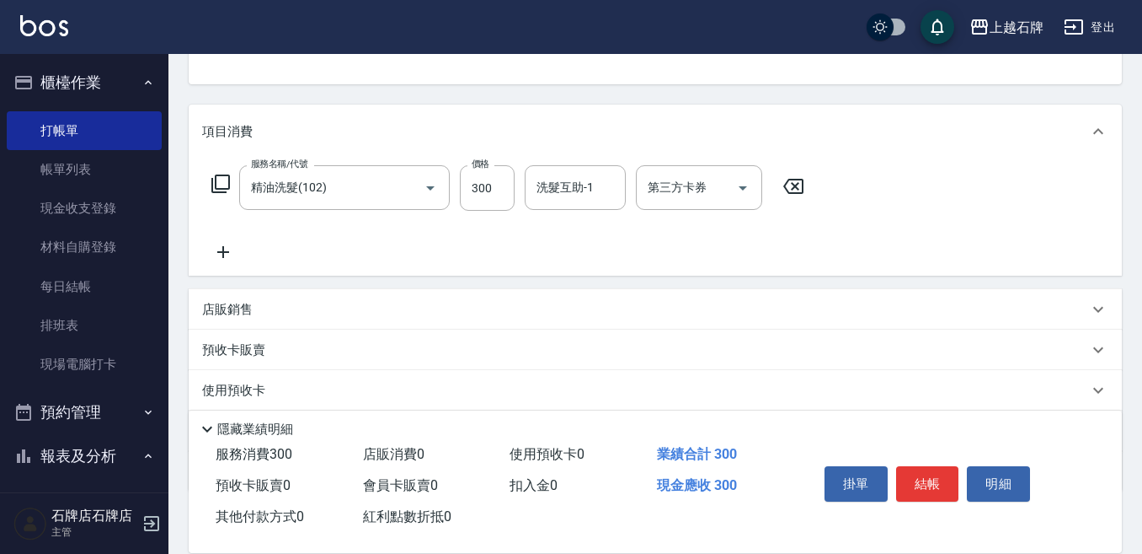
click at [220, 246] on icon at bounding box center [223, 252] width 42 height 20
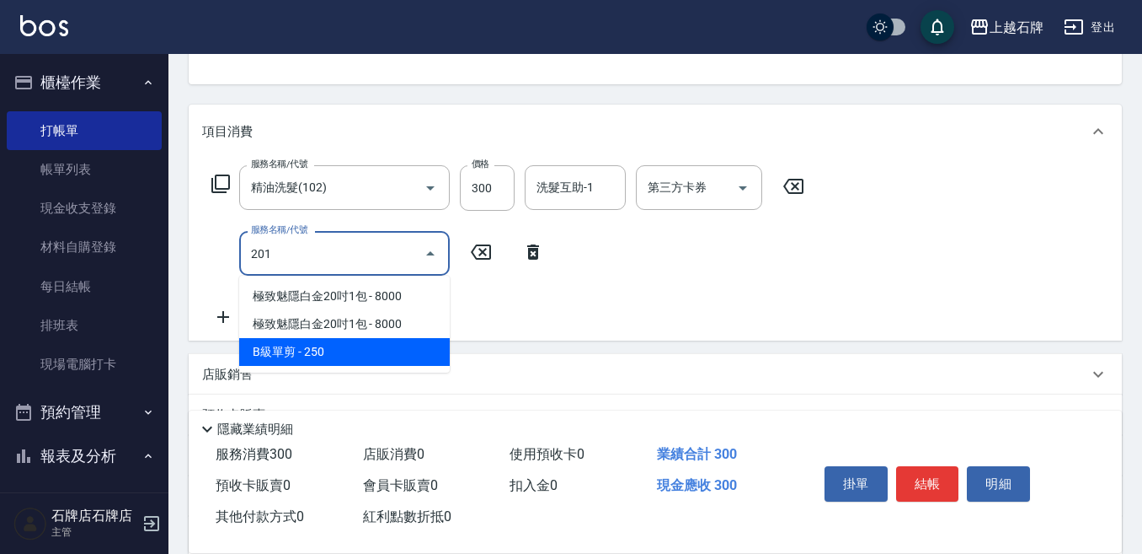
type input "B級單剪(201)"
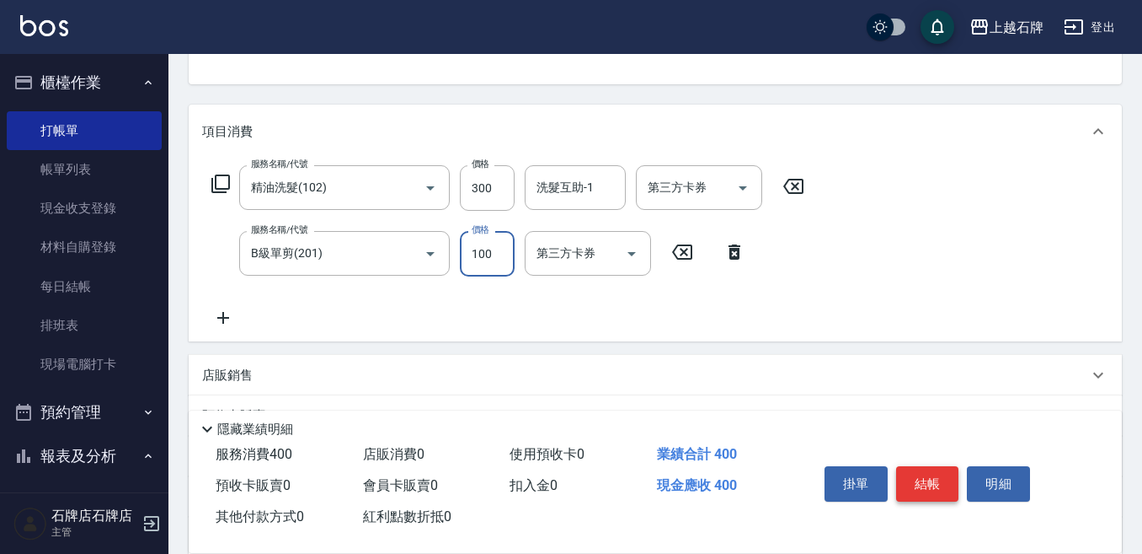
type input "100"
click at [942, 472] on button "結帳" at bounding box center [927, 483] width 63 height 35
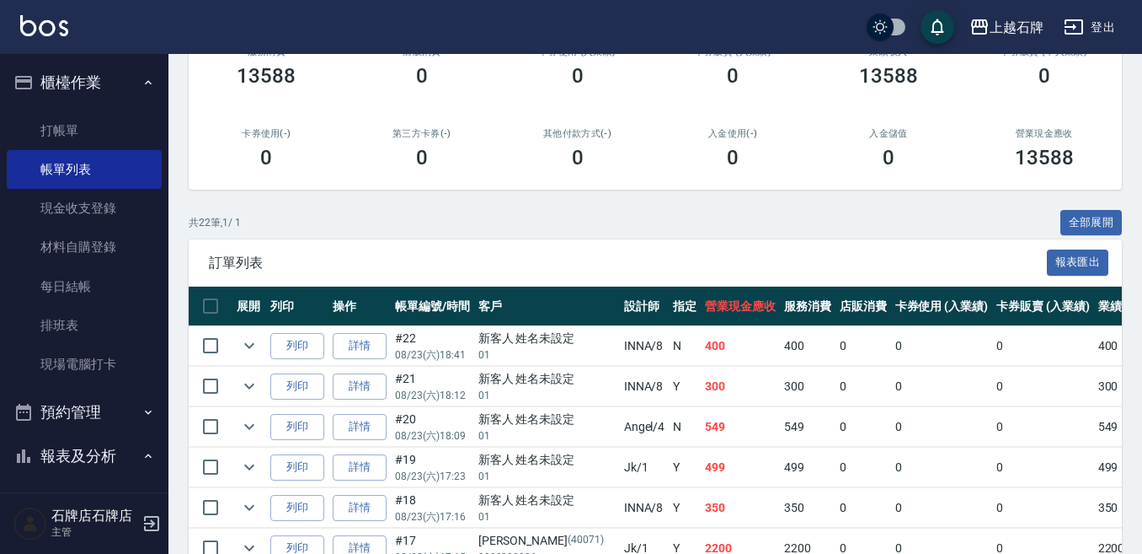
scroll to position [253, 0]
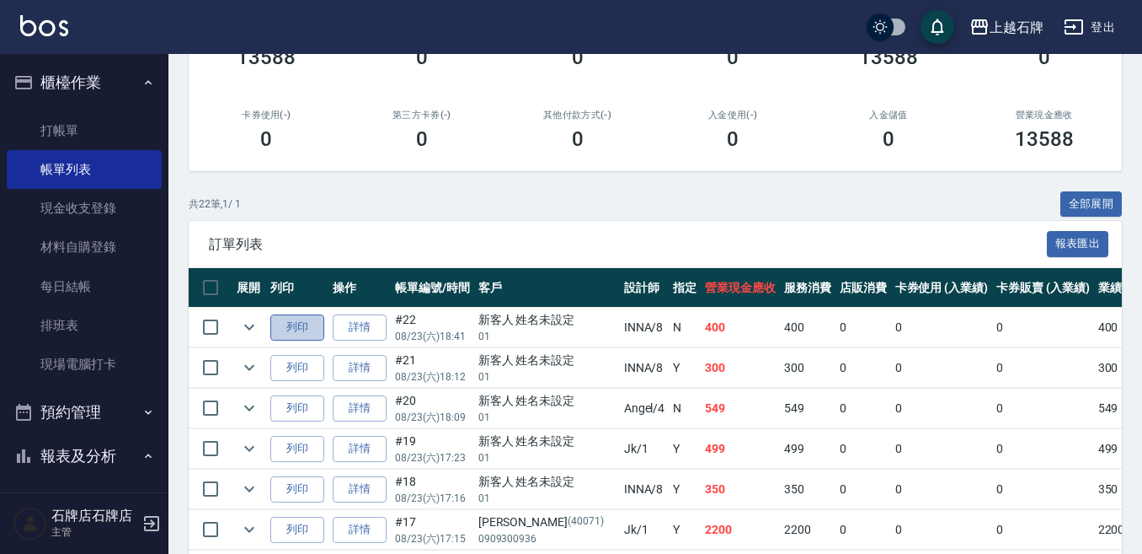
click at [313, 332] on button "列印" at bounding box center [297, 327] width 54 height 26
click at [291, 366] on button "列印" at bounding box center [297, 368] width 54 height 26
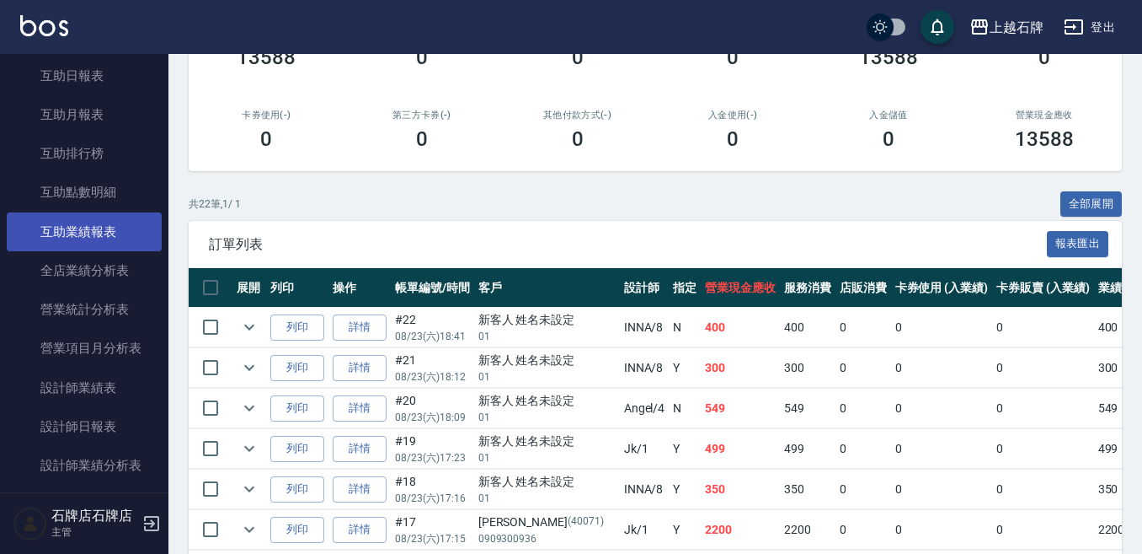
scroll to position [674, 0]
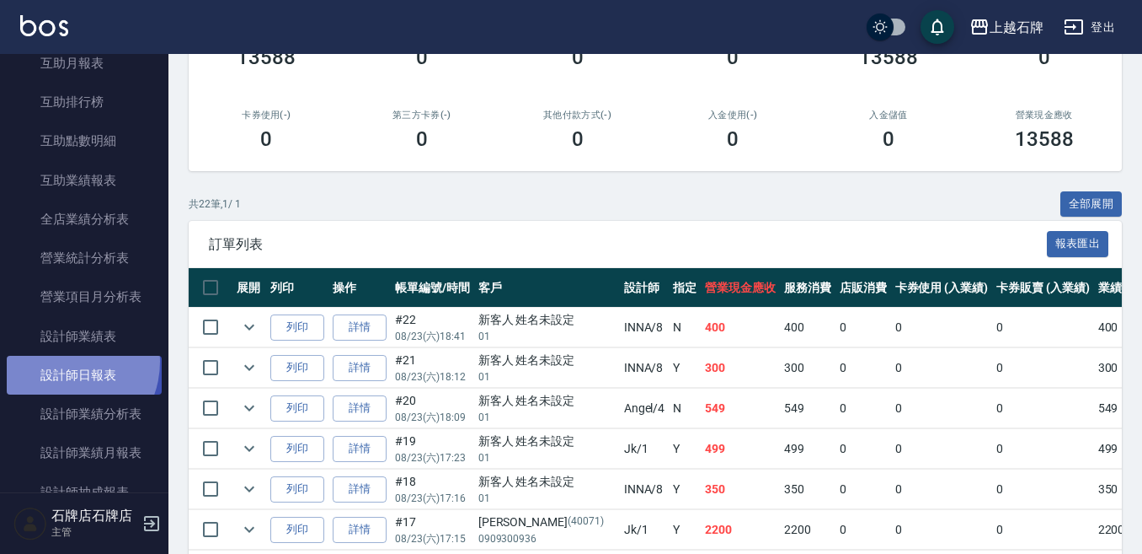
click at [62, 361] on link "設計師日報表" at bounding box center [84, 375] width 155 height 39
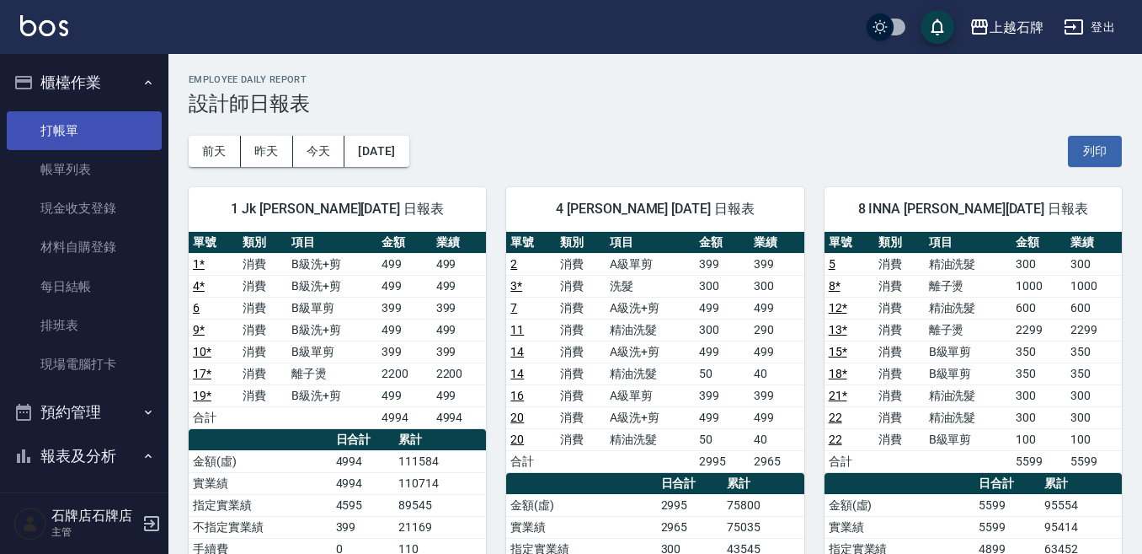
click at [92, 142] on link "打帳單" at bounding box center [84, 130] width 155 height 39
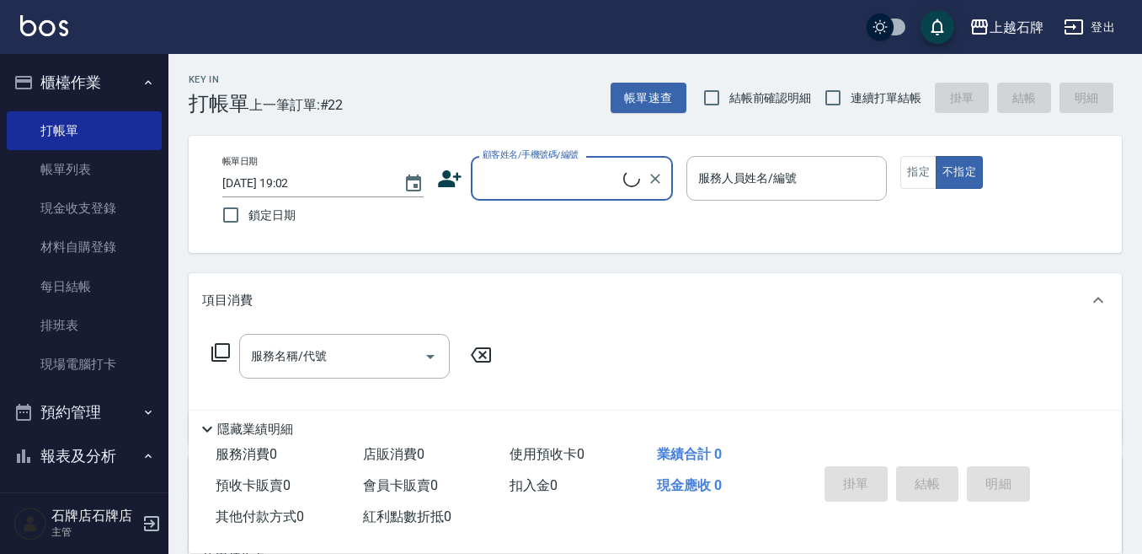
click at [578, 185] on input "顧客姓名/手機號碼/編號" at bounding box center [551, 177] width 145 height 29
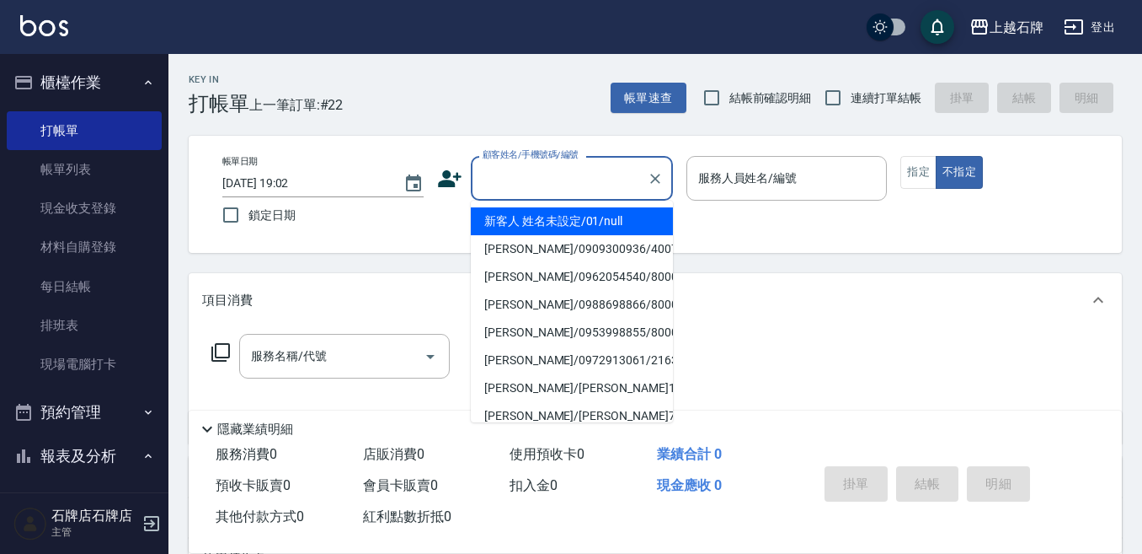
click at [623, 220] on li "新客人 姓名未設定/01/null" at bounding box center [572, 221] width 202 height 28
type input "1"
type input "新客人 姓名未設定/01/null"
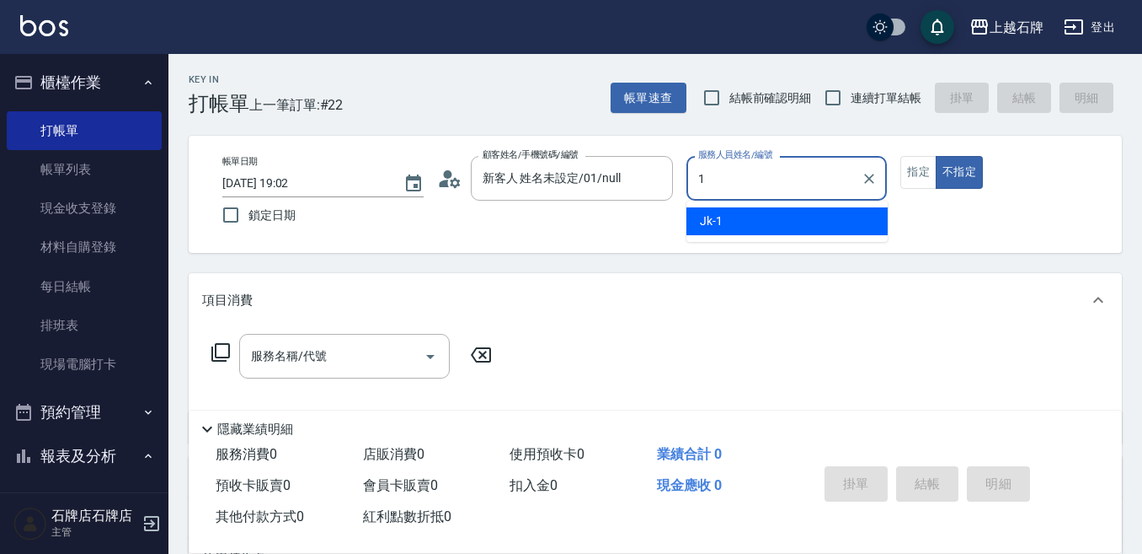
click at [781, 220] on div "Jk -1" at bounding box center [787, 221] width 201 height 28
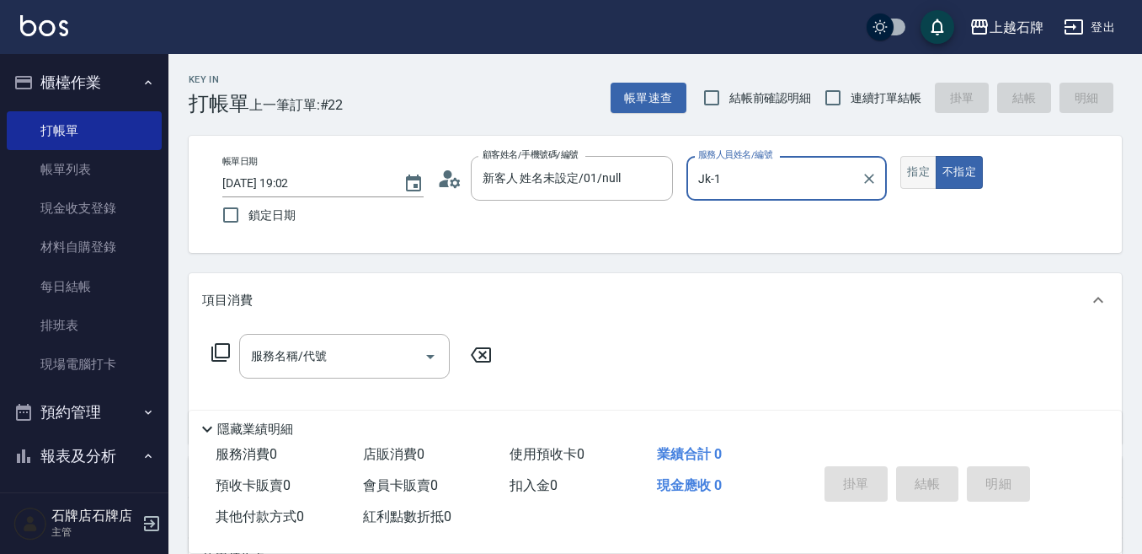
type input "Jk-1"
click at [924, 174] on button "指定" at bounding box center [919, 172] width 36 height 33
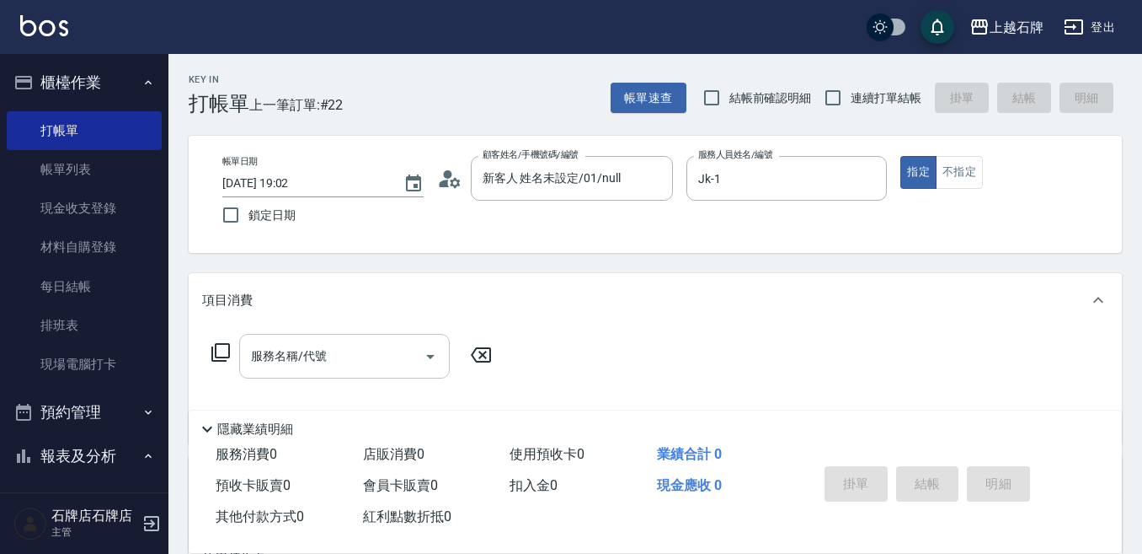
click at [361, 354] on input "服務名稱/代號" at bounding box center [332, 355] width 170 height 29
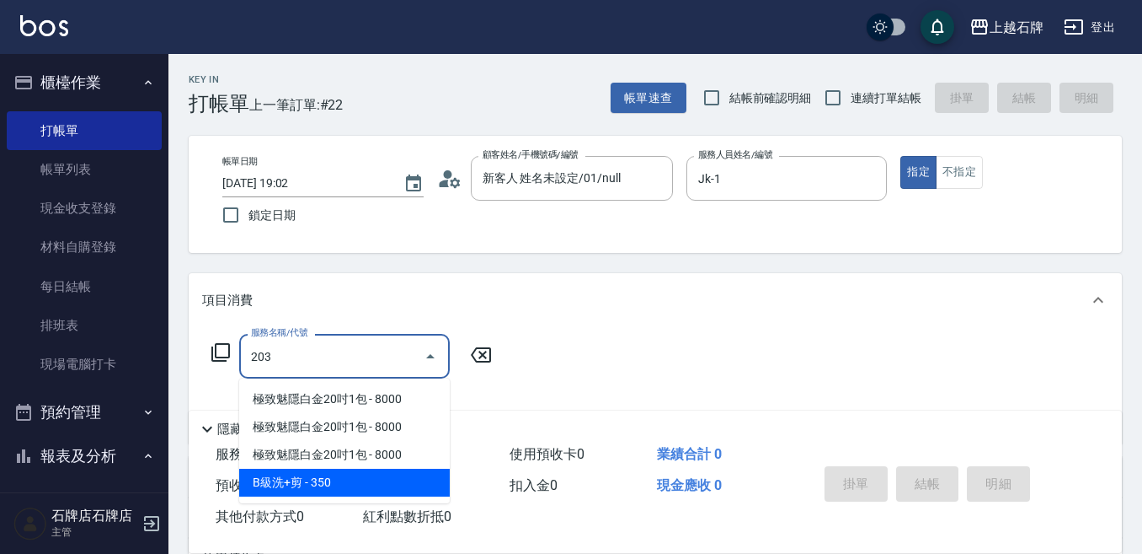
click at [373, 484] on span "B級洗+剪 - 350" at bounding box center [344, 482] width 211 height 28
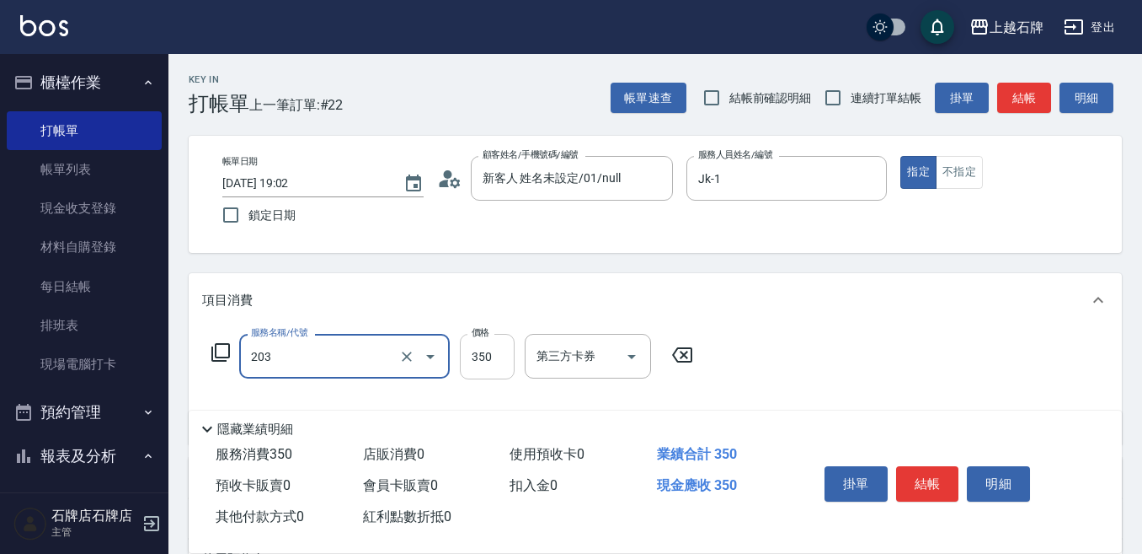
type input "203"
click at [497, 365] on input "350" at bounding box center [487, 356] width 55 height 45
type input "5"
type input "B級洗+剪(203)"
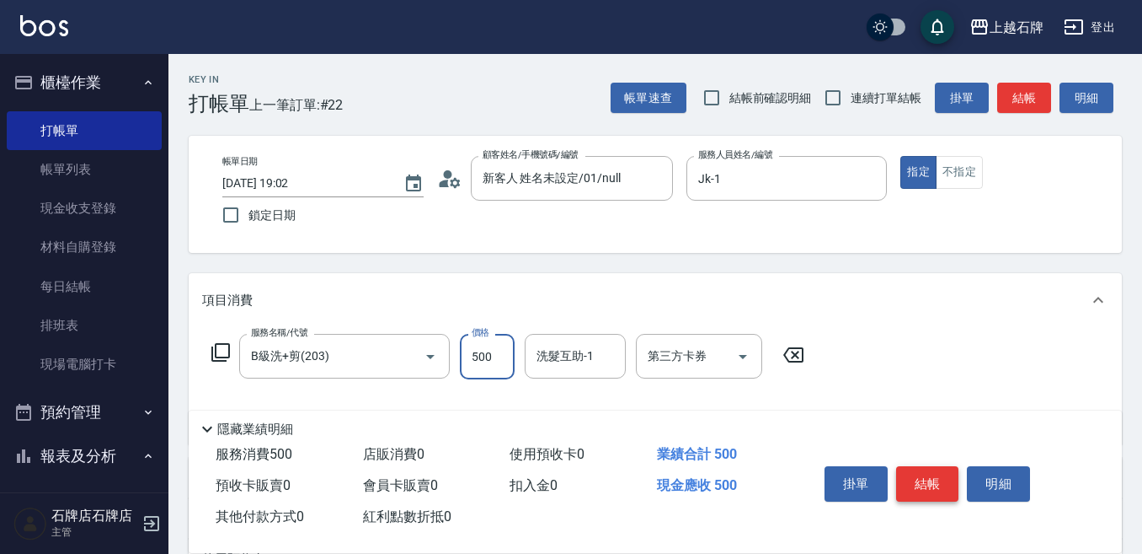
type input "500"
click at [937, 466] on button "結帳" at bounding box center [927, 483] width 63 height 35
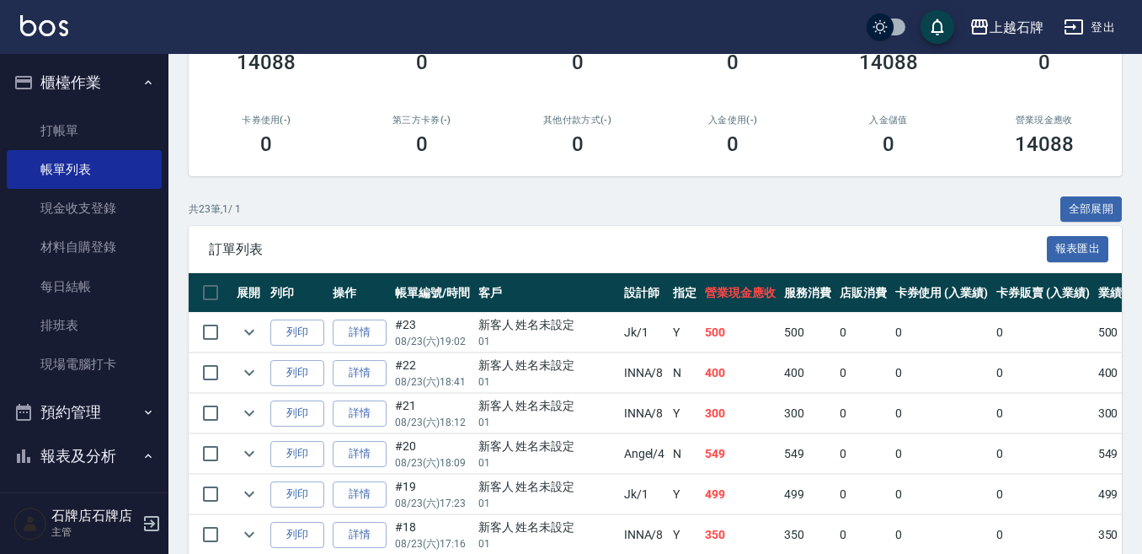
scroll to position [253, 0]
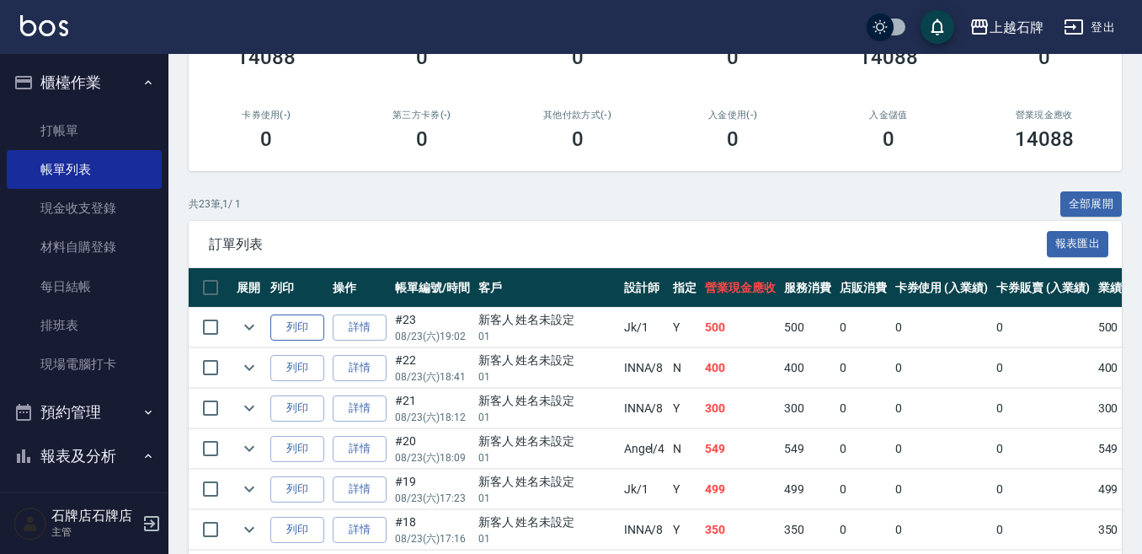
click at [305, 324] on button "列印" at bounding box center [297, 327] width 54 height 26
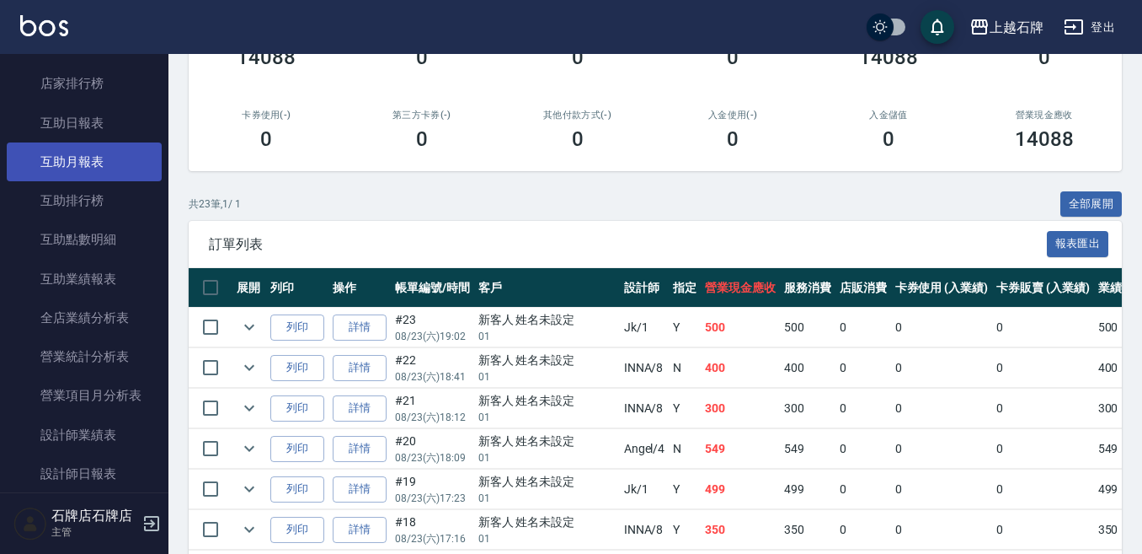
scroll to position [590, 0]
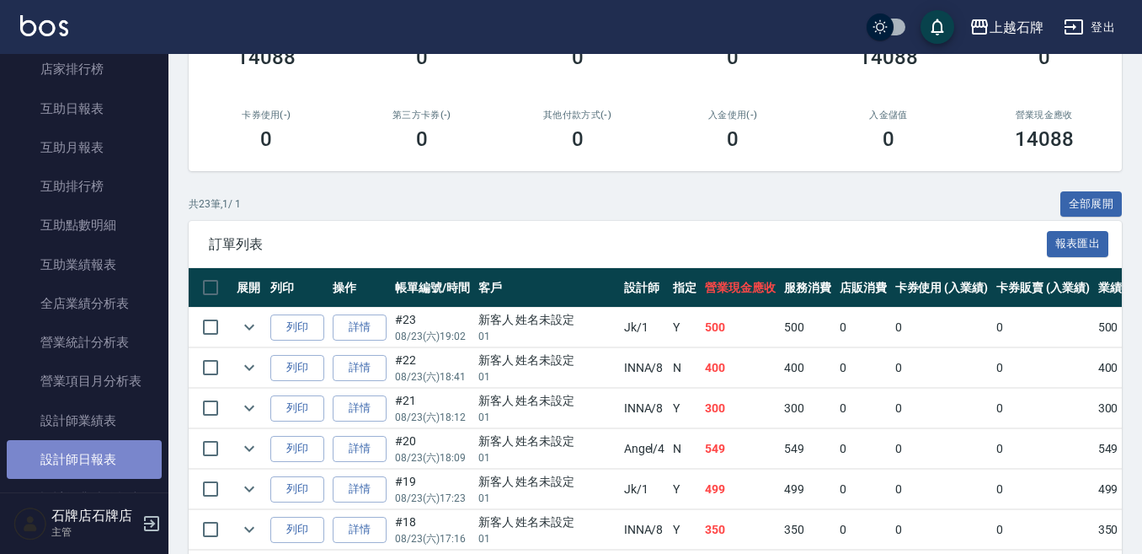
click at [119, 454] on link "設計師日報表" at bounding box center [84, 459] width 155 height 39
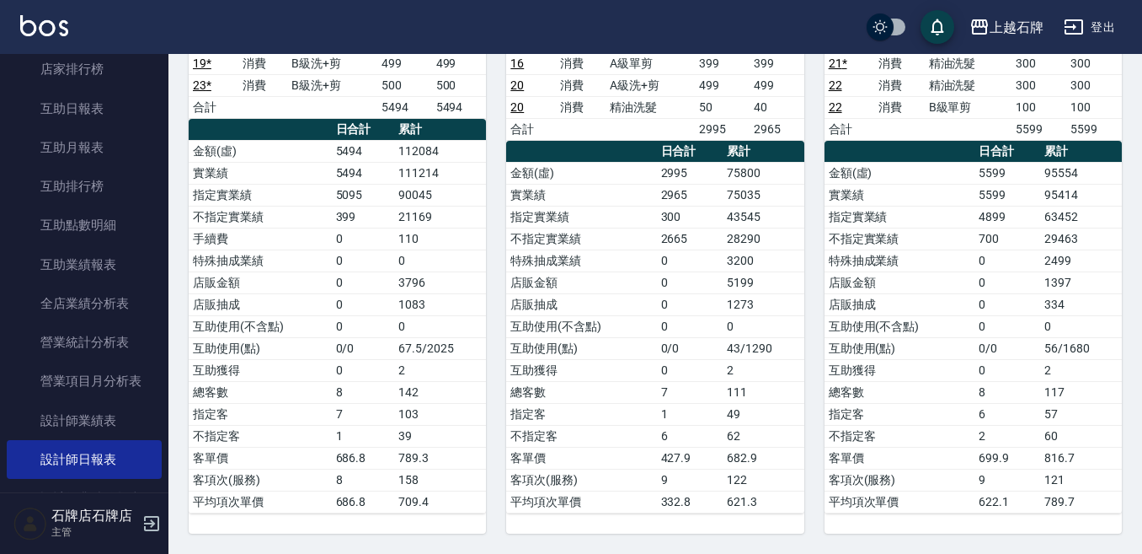
scroll to position [843, 0]
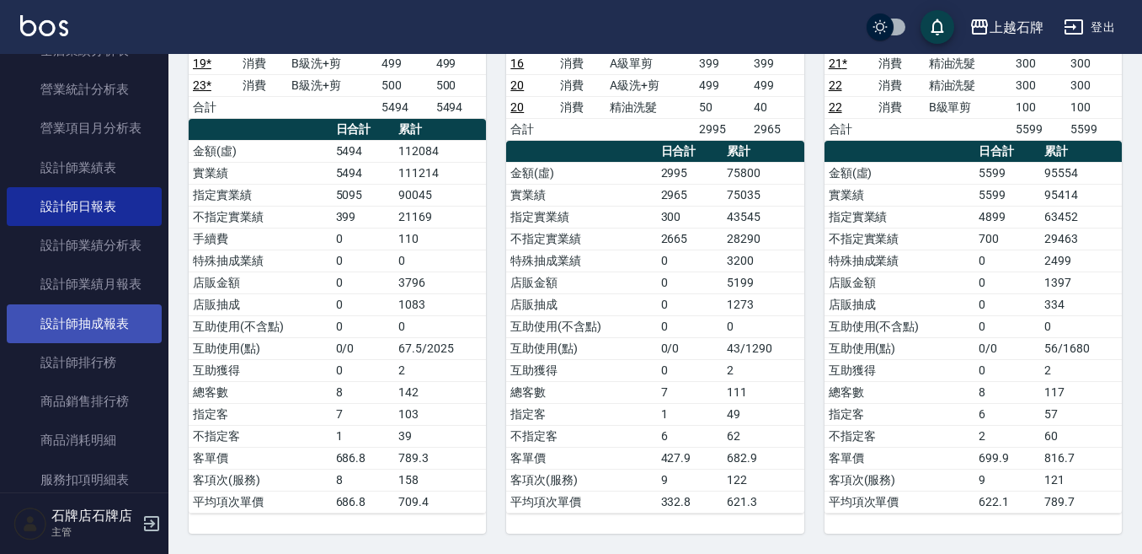
click at [120, 319] on link "設計師抽成報表" at bounding box center [84, 323] width 155 height 39
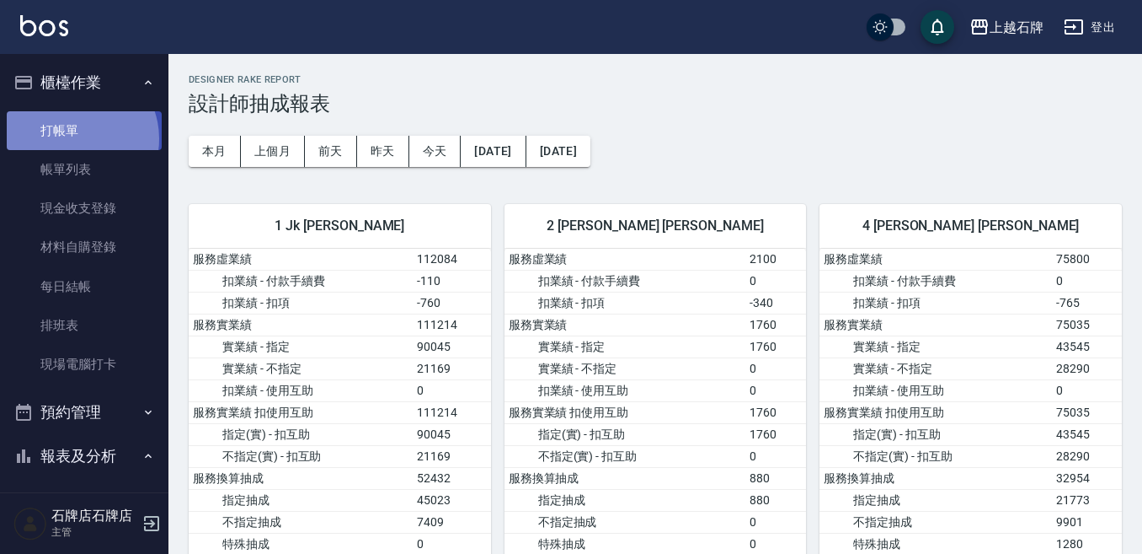
click at [76, 138] on link "打帳單" at bounding box center [84, 130] width 155 height 39
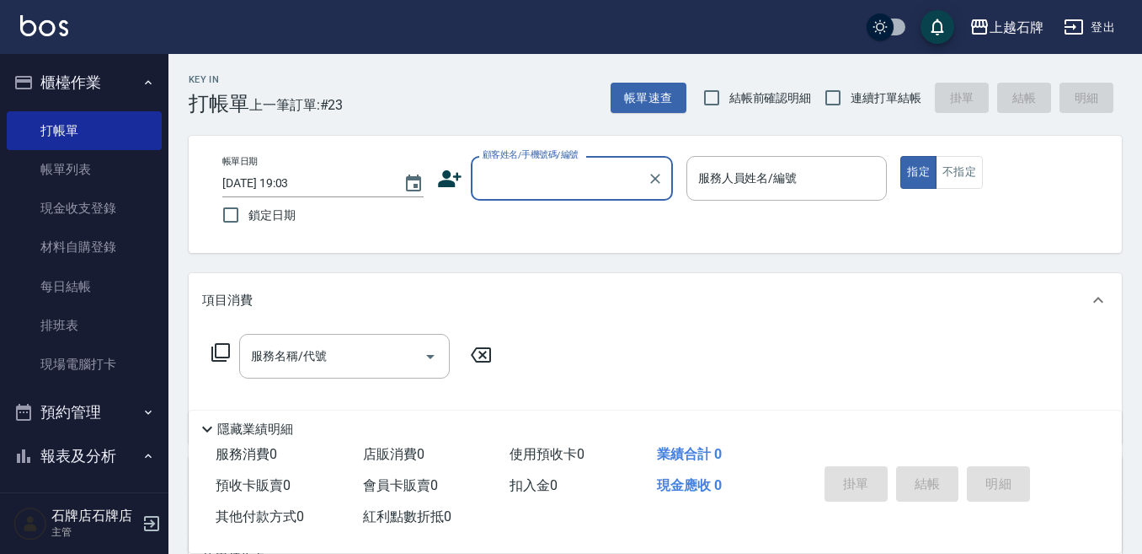
click at [554, 103] on div "Key In 打帳單 上一筆訂單:#23 帳單速查 結帳前確認明細 連續打單結帳 掛單 結帳 明細" at bounding box center [646, 85] width 954 height 62
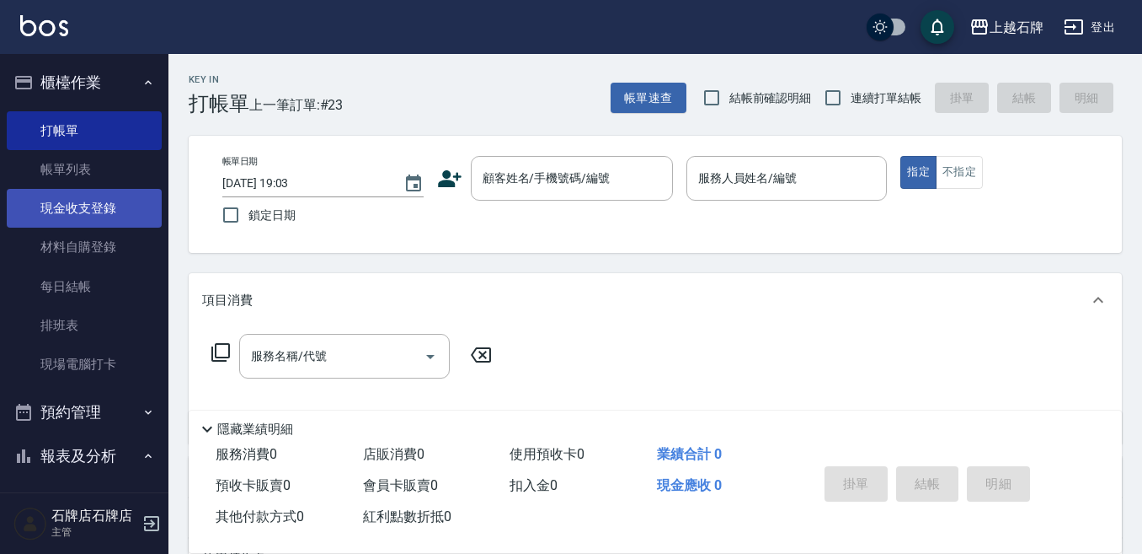
click at [65, 212] on link "現金收支登錄" at bounding box center [84, 208] width 155 height 39
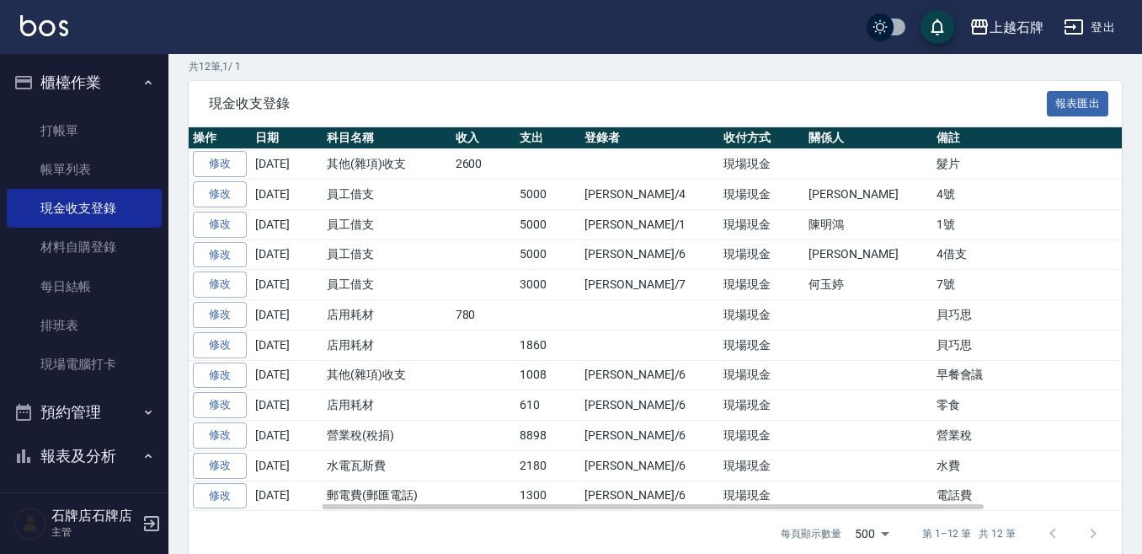
scroll to position [319, 0]
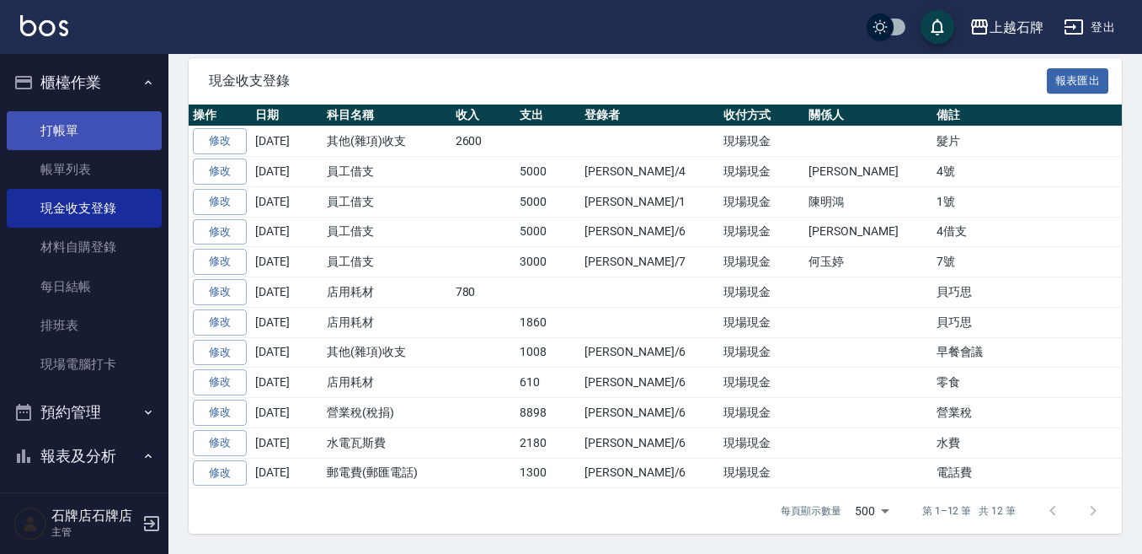
click at [115, 129] on link "打帳單" at bounding box center [84, 130] width 155 height 39
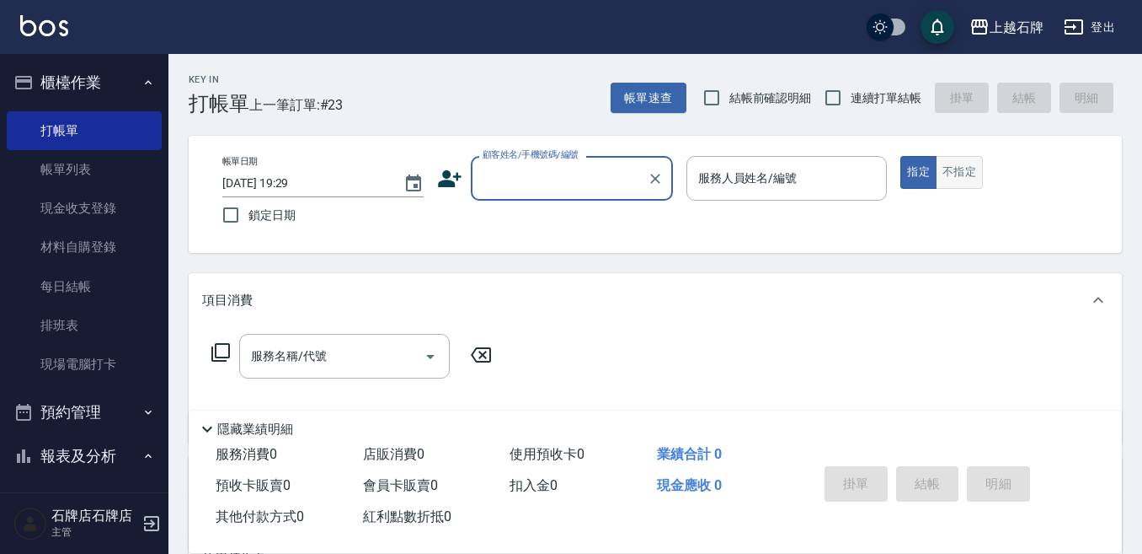
click at [982, 167] on button "不指定" at bounding box center [959, 172] width 47 height 33
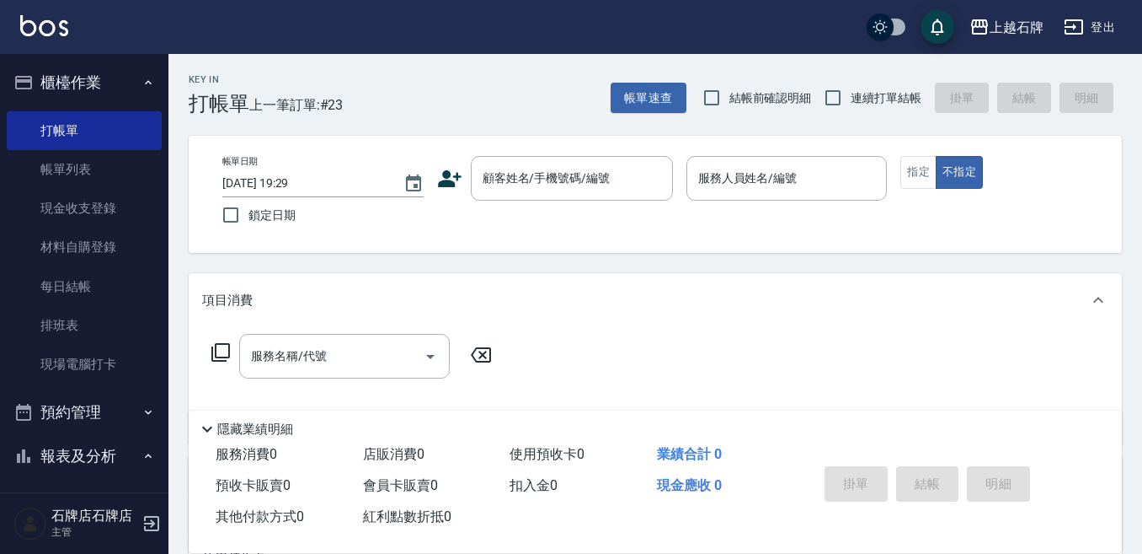
click at [511, 62] on div "Key In 打帳單 上一筆訂單:#23 帳單速查 結帳前確認明細 連續打單結帳 掛單 結帳 明細" at bounding box center [646, 85] width 954 height 62
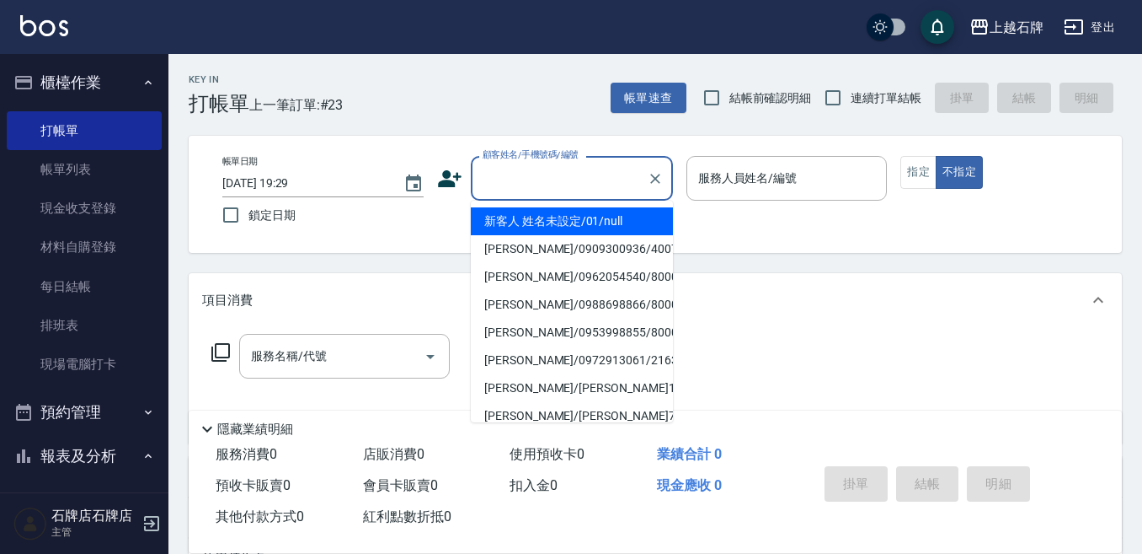
click at [564, 185] on input "顧客姓名/手機號碼/編號" at bounding box center [560, 177] width 162 height 29
click at [577, 220] on li "新客人 姓名未設定/01/null" at bounding box center [572, 221] width 202 height 28
type input "新客人 姓名未設定/01/null"
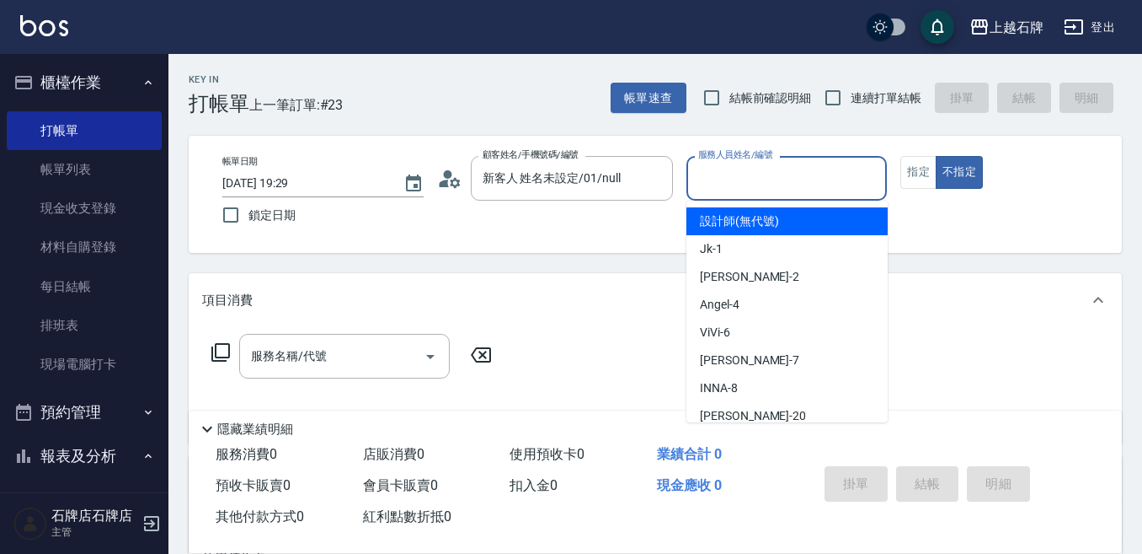
click at [741, 183] on input "服務人員姓名/編號" at bounding box center [787, 177] width 186 height 29
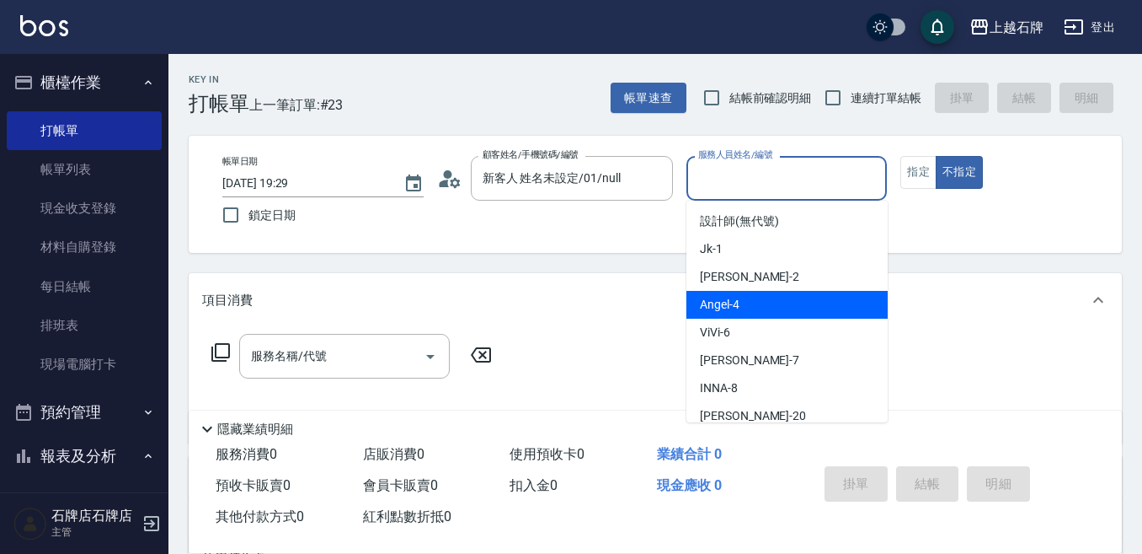
click at [743, 304] on div "[PERSON_NAME] -4" at bounding box center [787, 305] width 201 height 28
type input "[PERSON_NAME]-4"
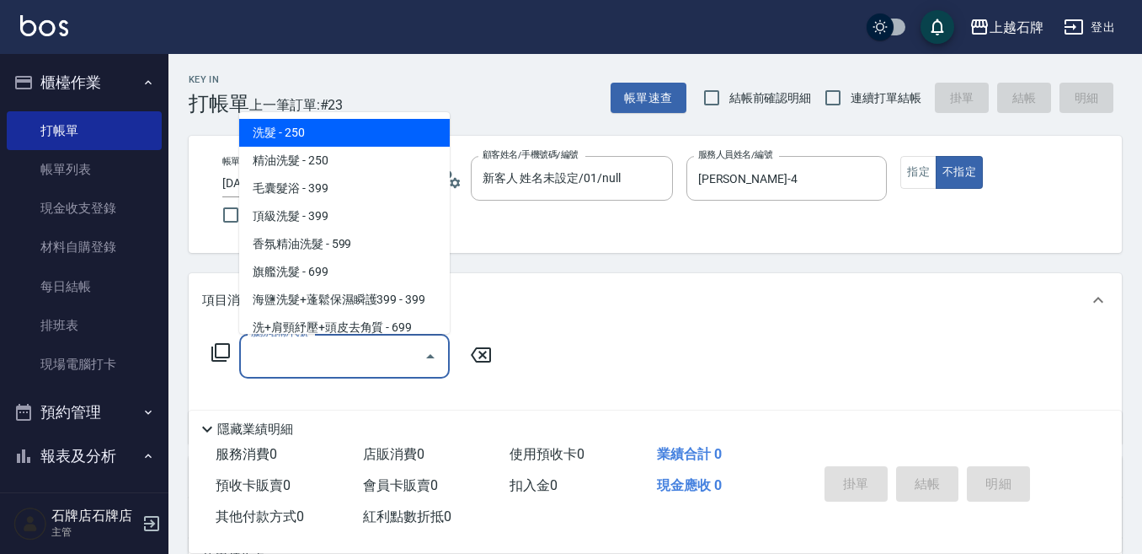
click at [370, 351] on input "服務名稱/代號" at bounding box center [332, 355] width 170 height 29
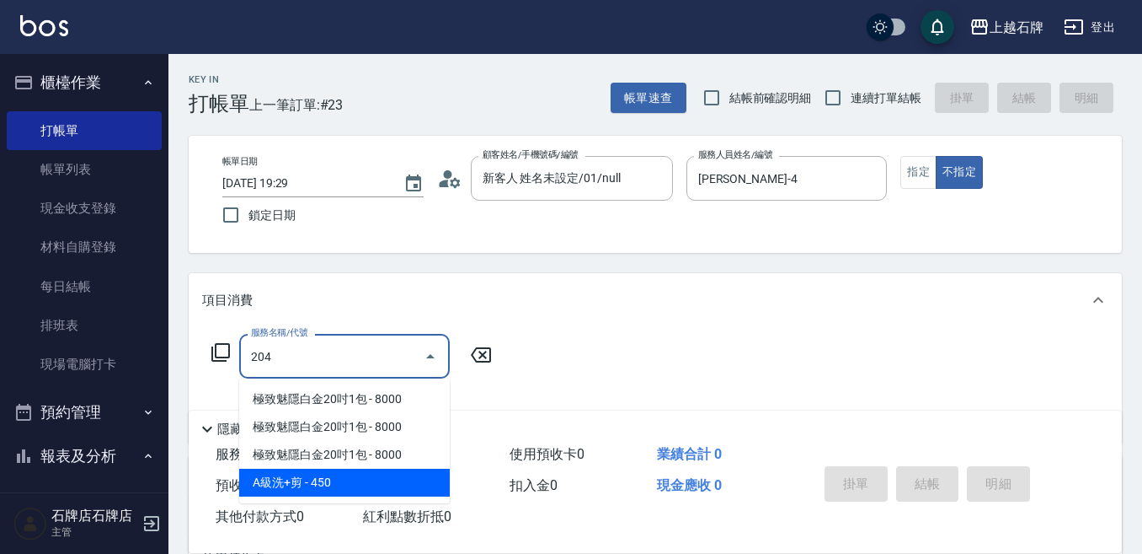
click at [368, 471] on span "A級洗+剪 - 450" at bounding box center [344, 482] width 211 height 28
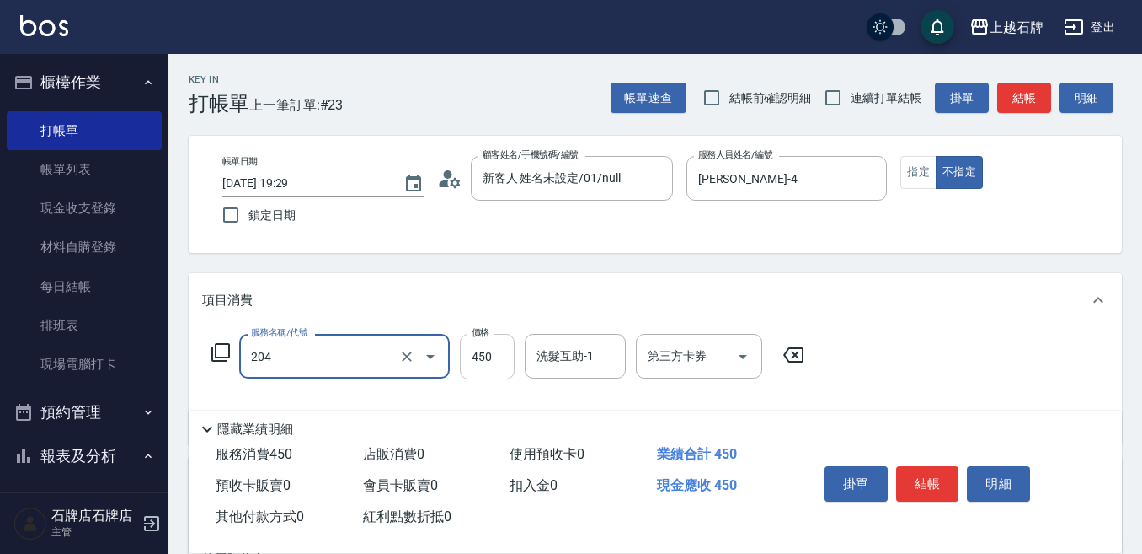
type input "A級洗+剪(204)"
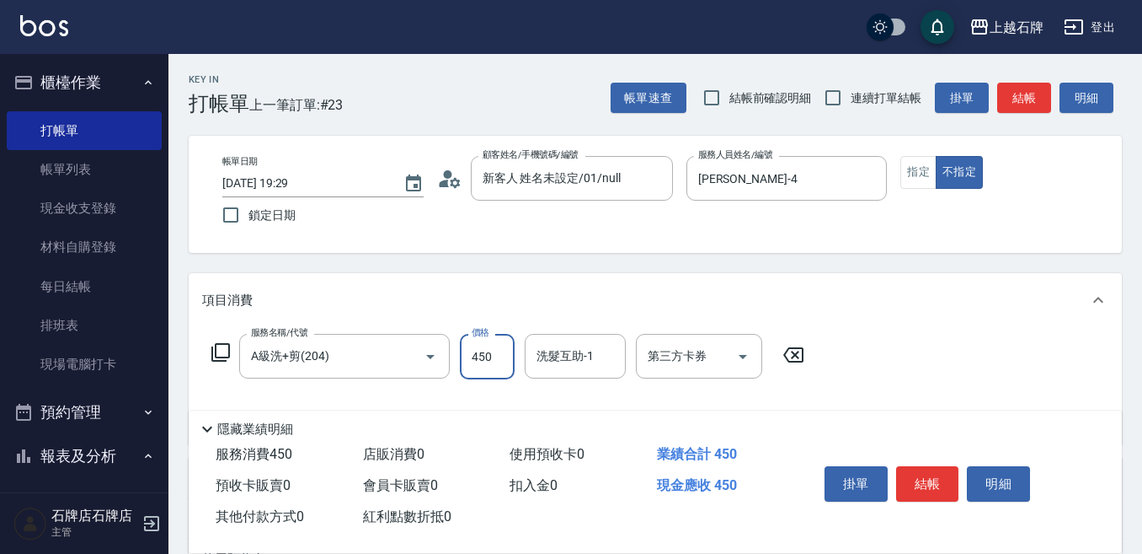
click at [485, 357] on input "450" at bounding box center [487, 356] width 55 height 45
type input "499"
click at [921, 477] on button "結帳" at bounding box center [927, 483] width 63 height 35
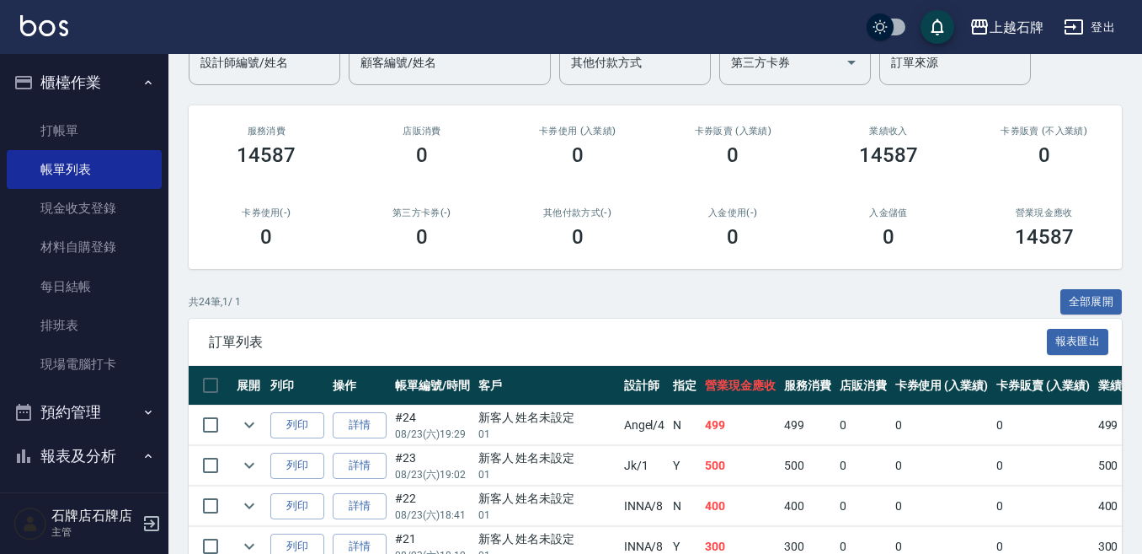
scroll to position [169, 0]
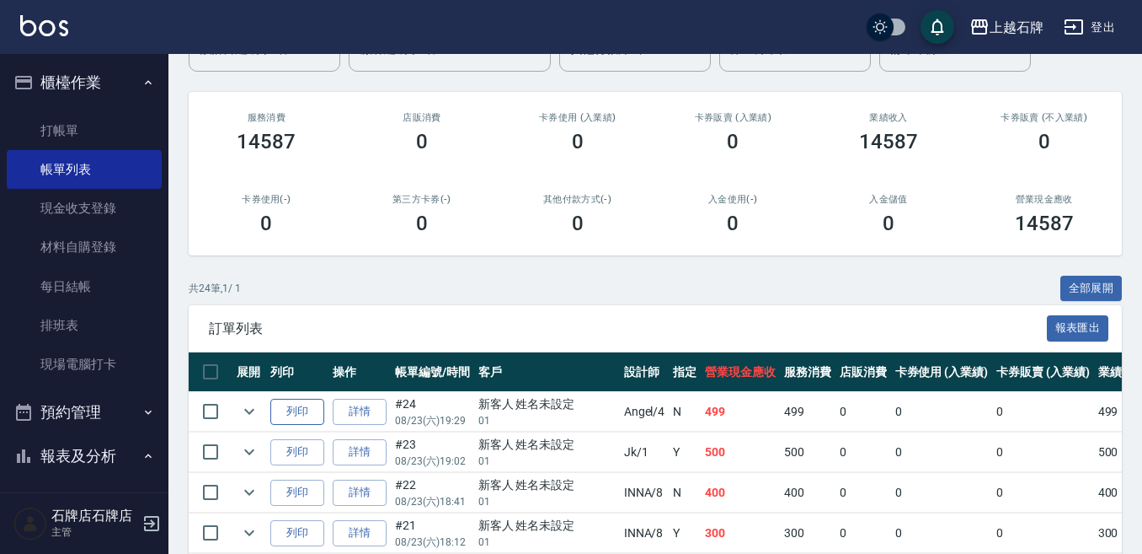
click at [301, 407] on button "列印" at bounding box center [297, 412] width 54 height 26
click at [97, 128] on link "打帳單" at bounding box center [84, 130] width 155 height 39
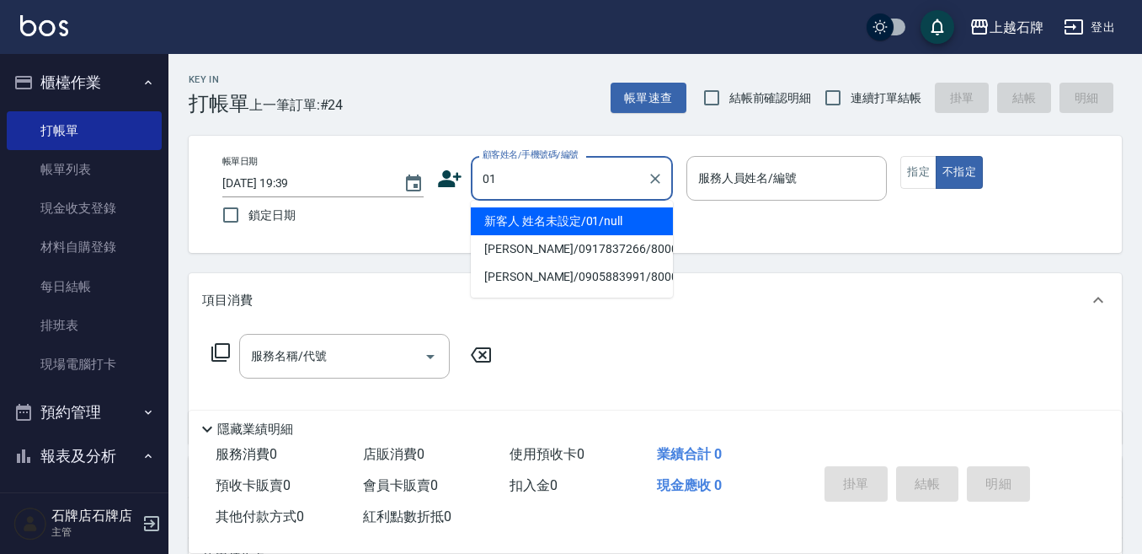
type input "新客人 姓名未設定/01/null"
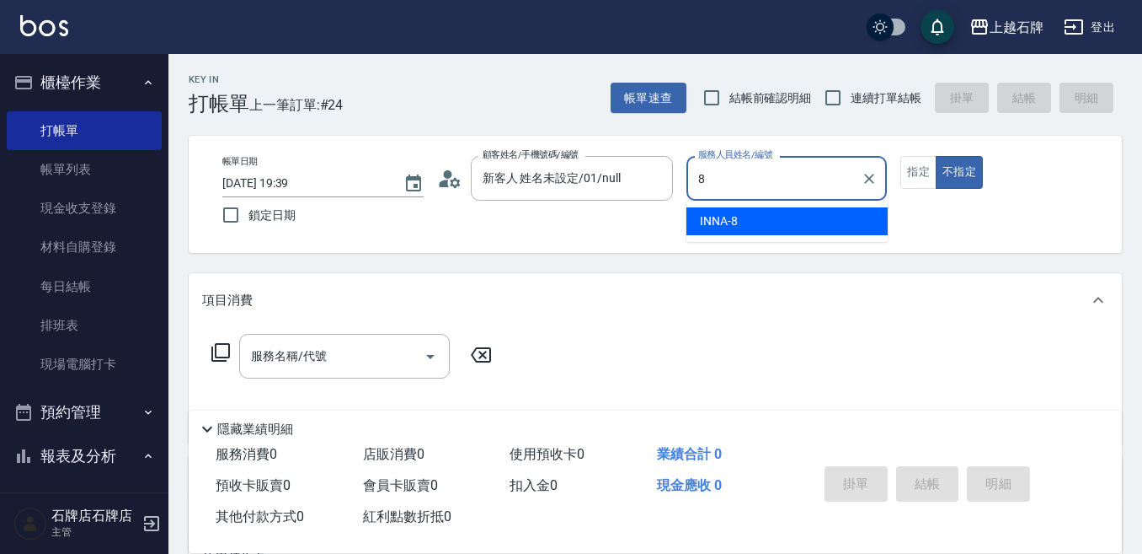
type input "INNA-8"
type button "false"
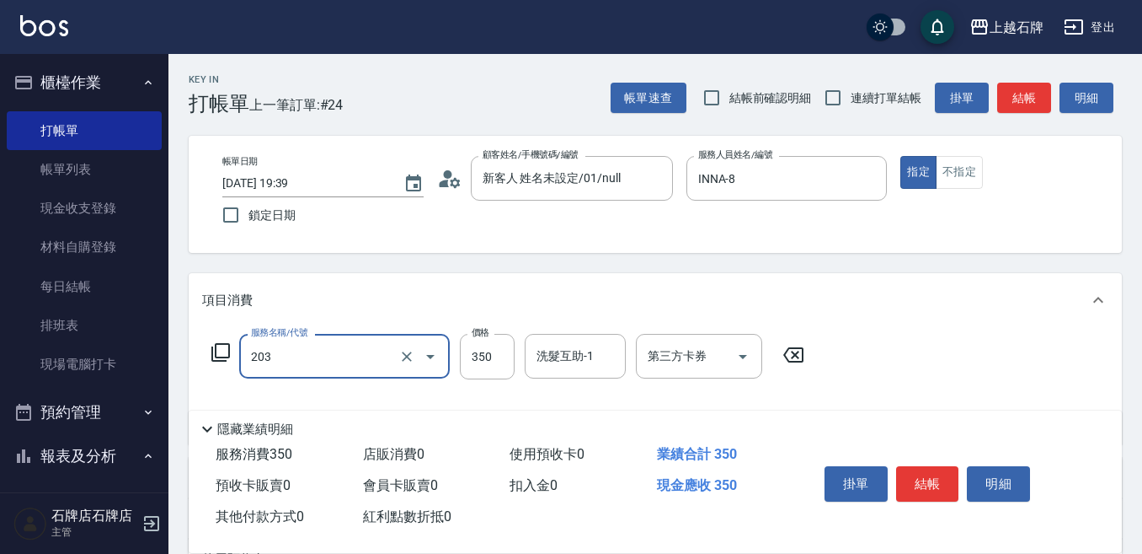
type input "B級洗+剪(203)"
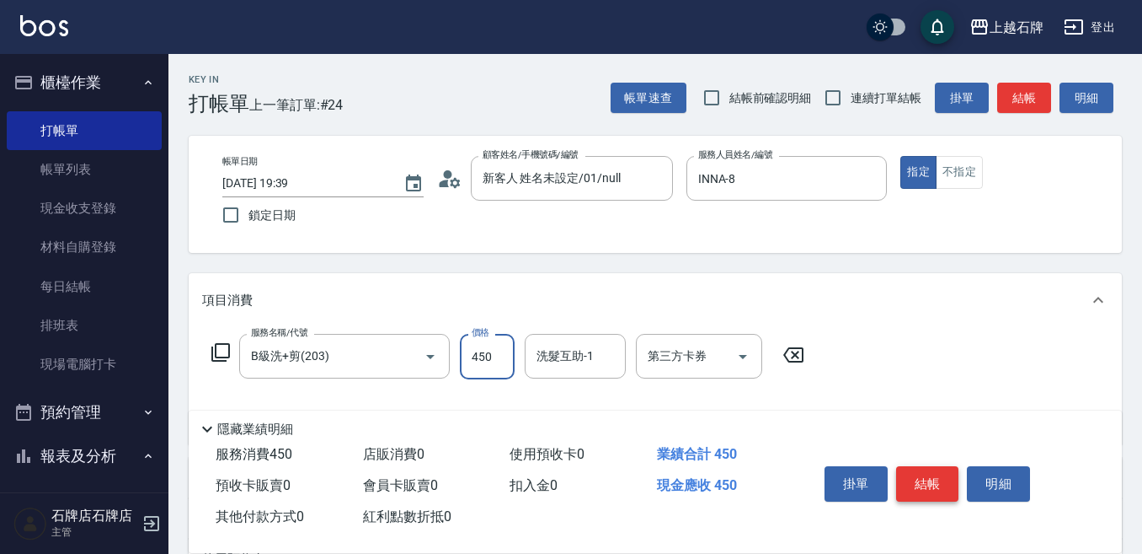
type input "450"
click at [946, 473] on button "結帳" at bounding box center [927, 483] width 63 height 35
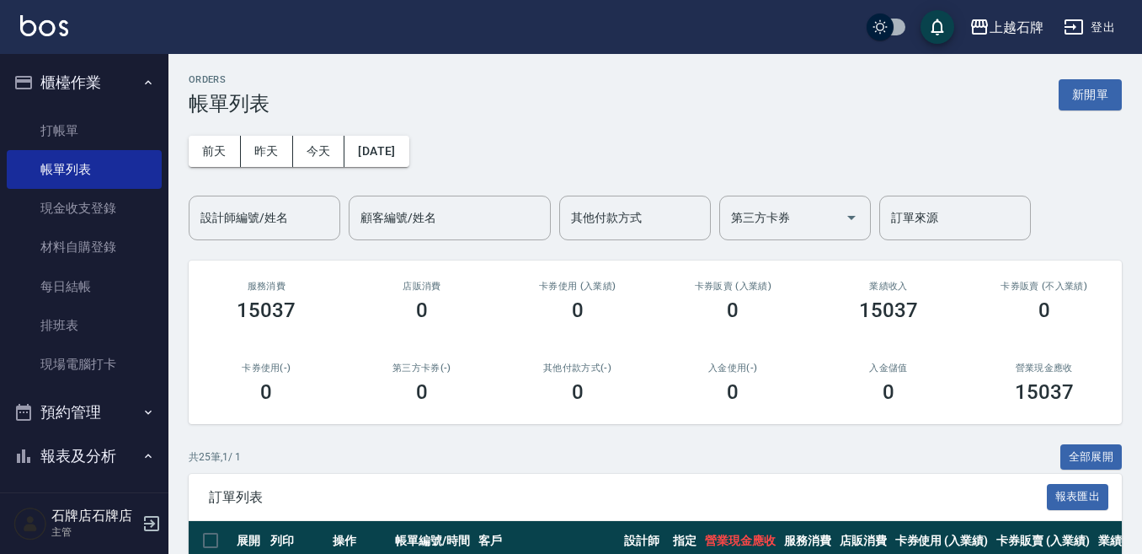
scroll to position [253, 0]
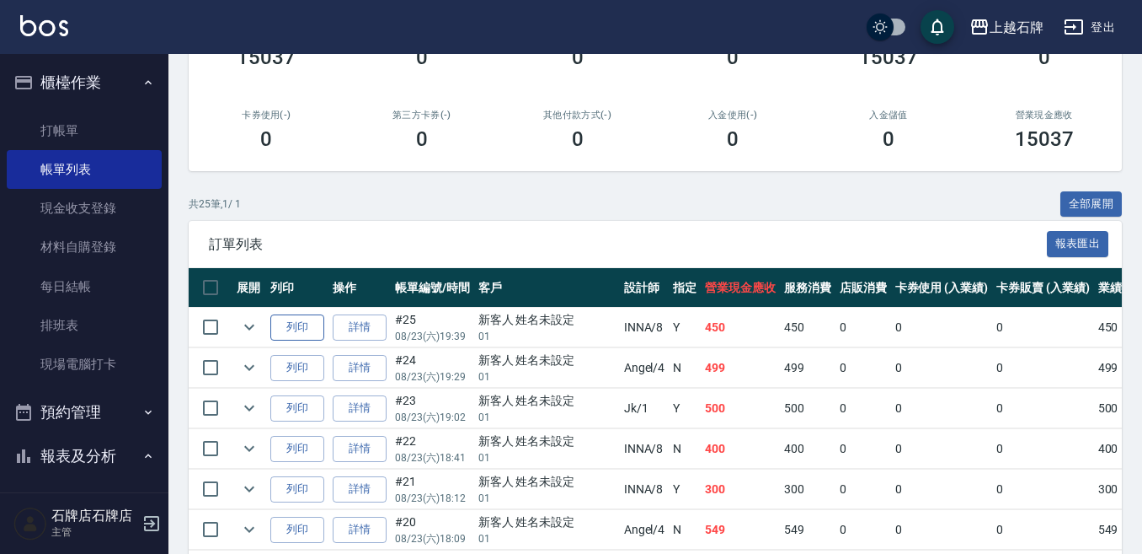
click at [305, 321] on button "列印" at bounding box center [297, 327] width 54 height 26
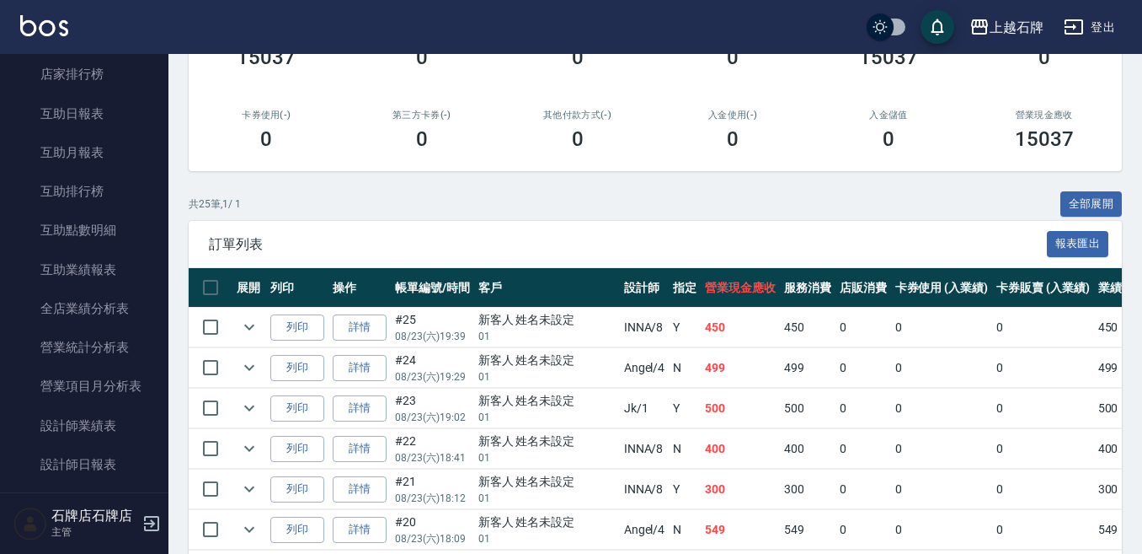
scroll to position [674, 0]
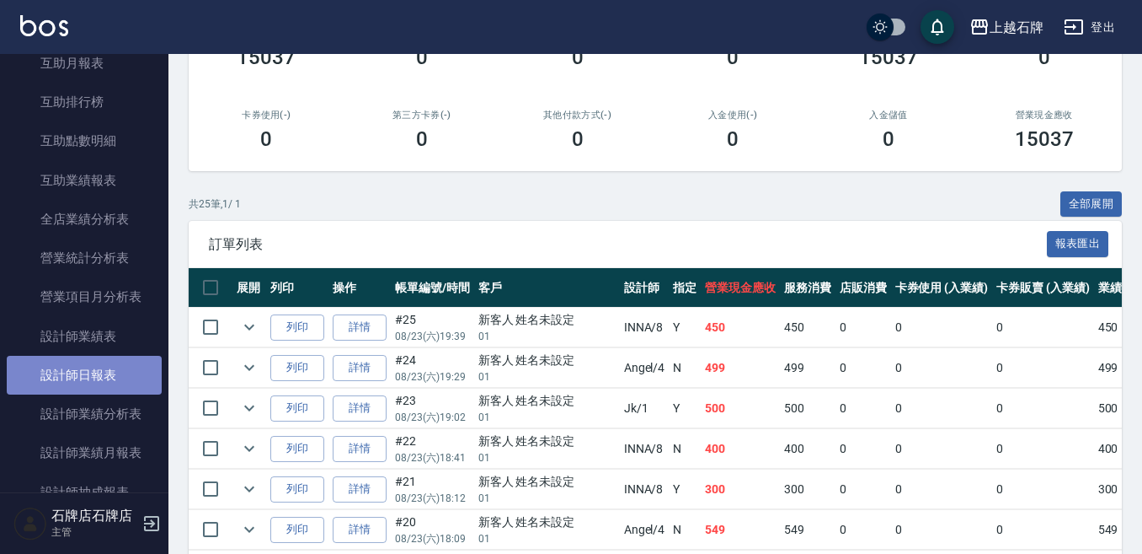
click at [142, 392] on link "設計師日報表" at bounding box center [84, 375] width 155 height 39
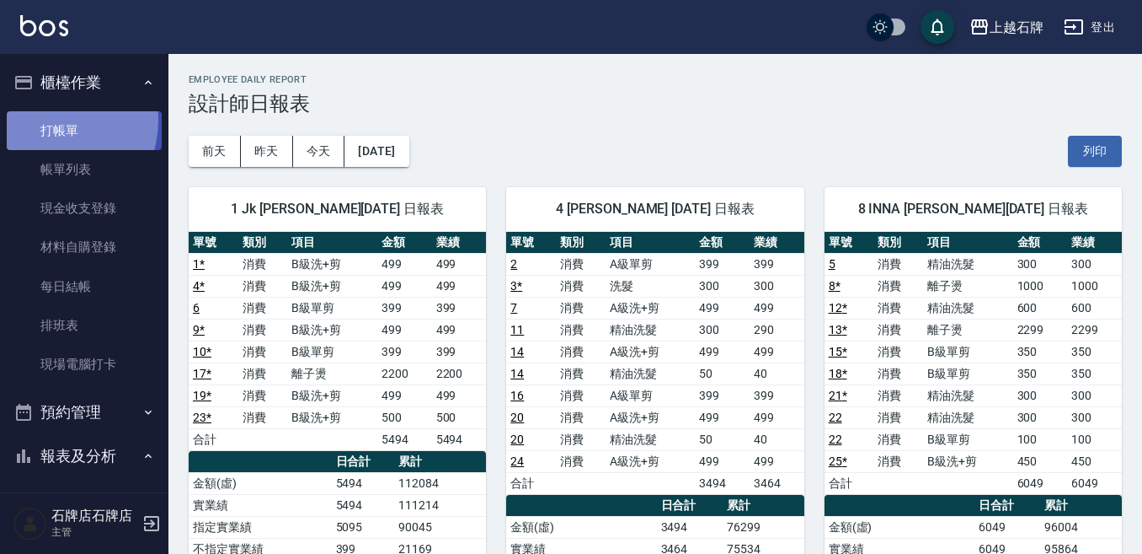
click at [45, 120] on link "打帳單" at bounding box center [84, 130] width 155 height 39
